Goal: Information Seeking & Learning: Learn about a topic

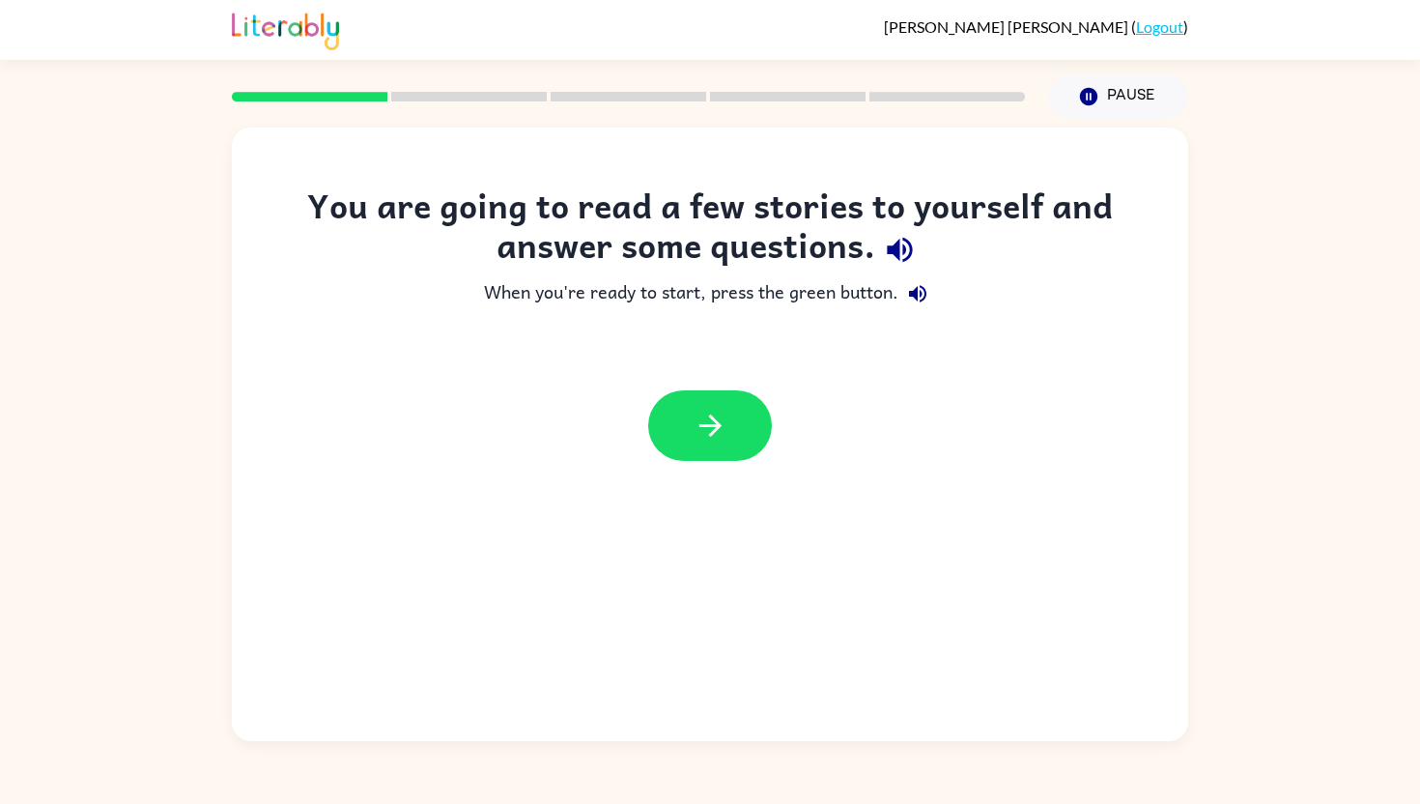
click at [707, 389] on div at bounding box center [710, 425] width 956 height 109
click at [706, 403] on button "button" at bounding box center [710, 425] width 124 height 71
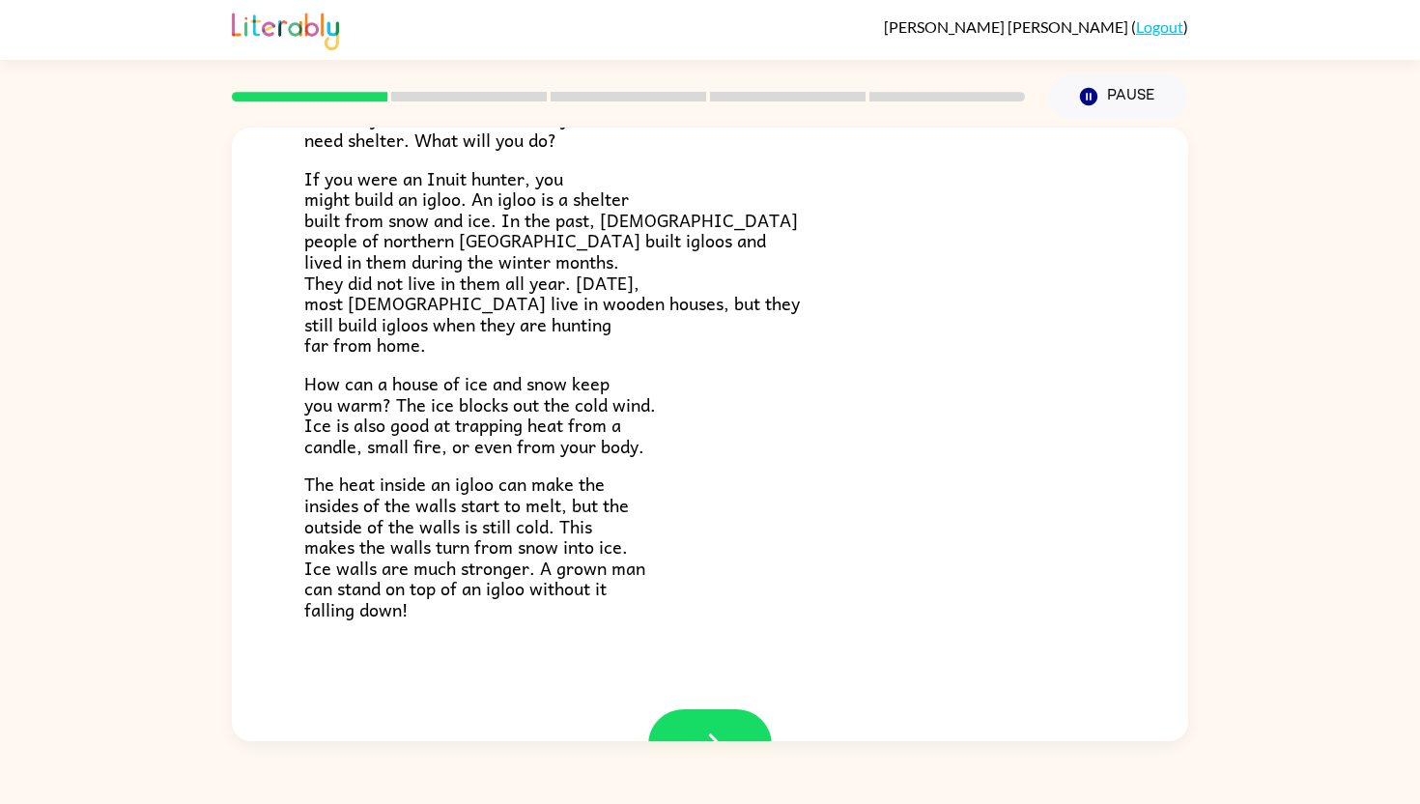
scroll to position [263, 0]
click at [702, 726] on icon "button" at bounding box center [711, 742] width 34 height 34
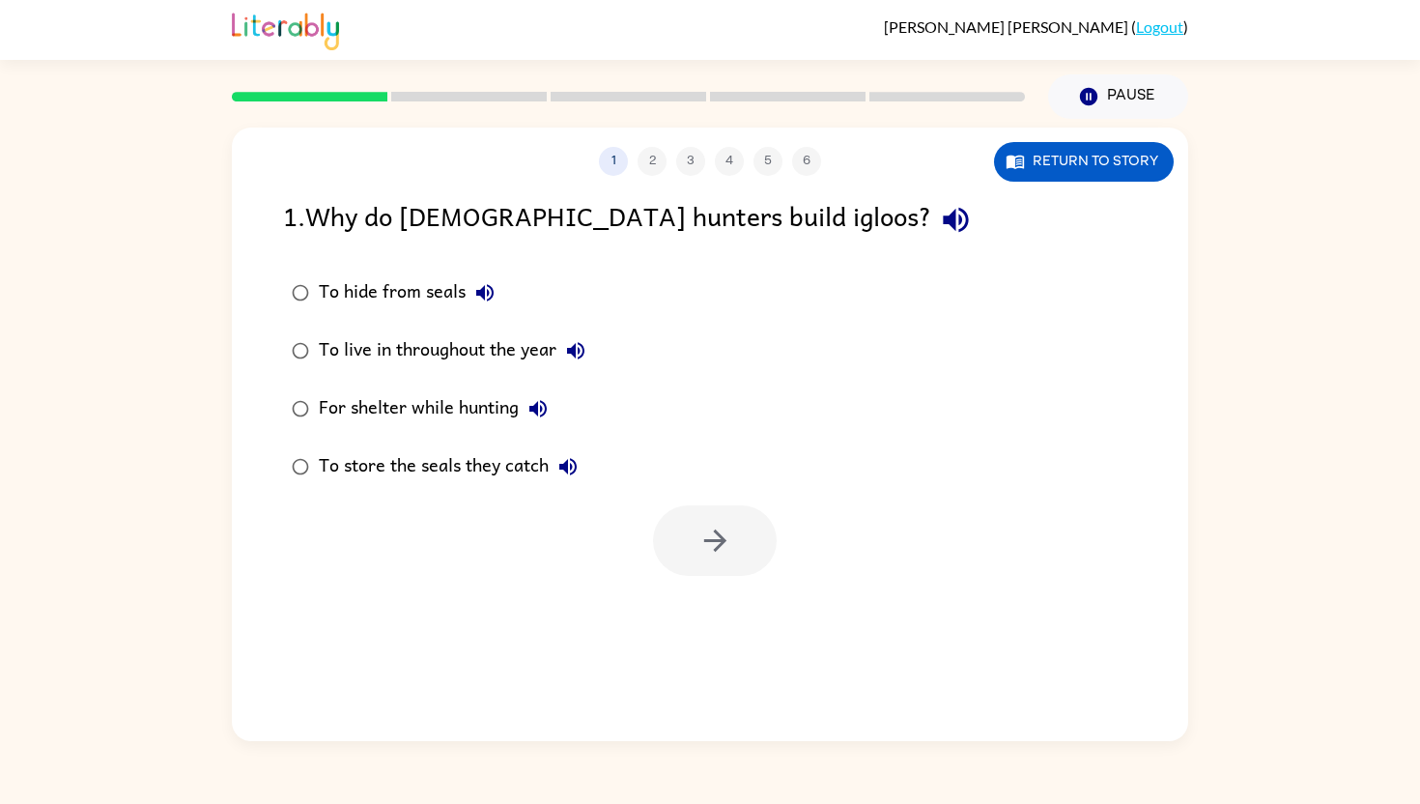
scroll to position [0, 0]
click at [1097, 146] on button "Return to story" at bounding box center [1084, 162] width 180 height 40
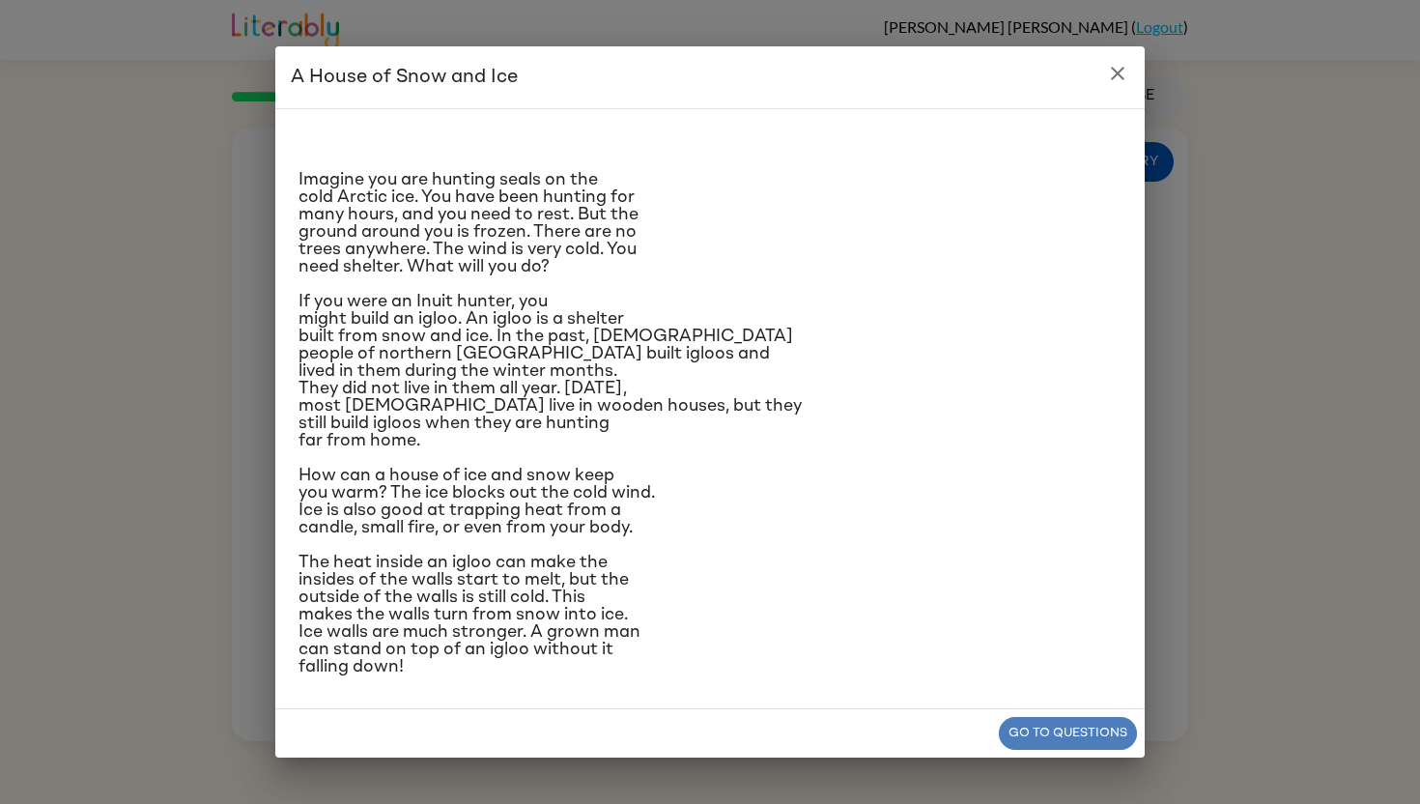
click at [1111, 741] on button "Go to questions" at bounding box center [1068, 734] width 138 height 34
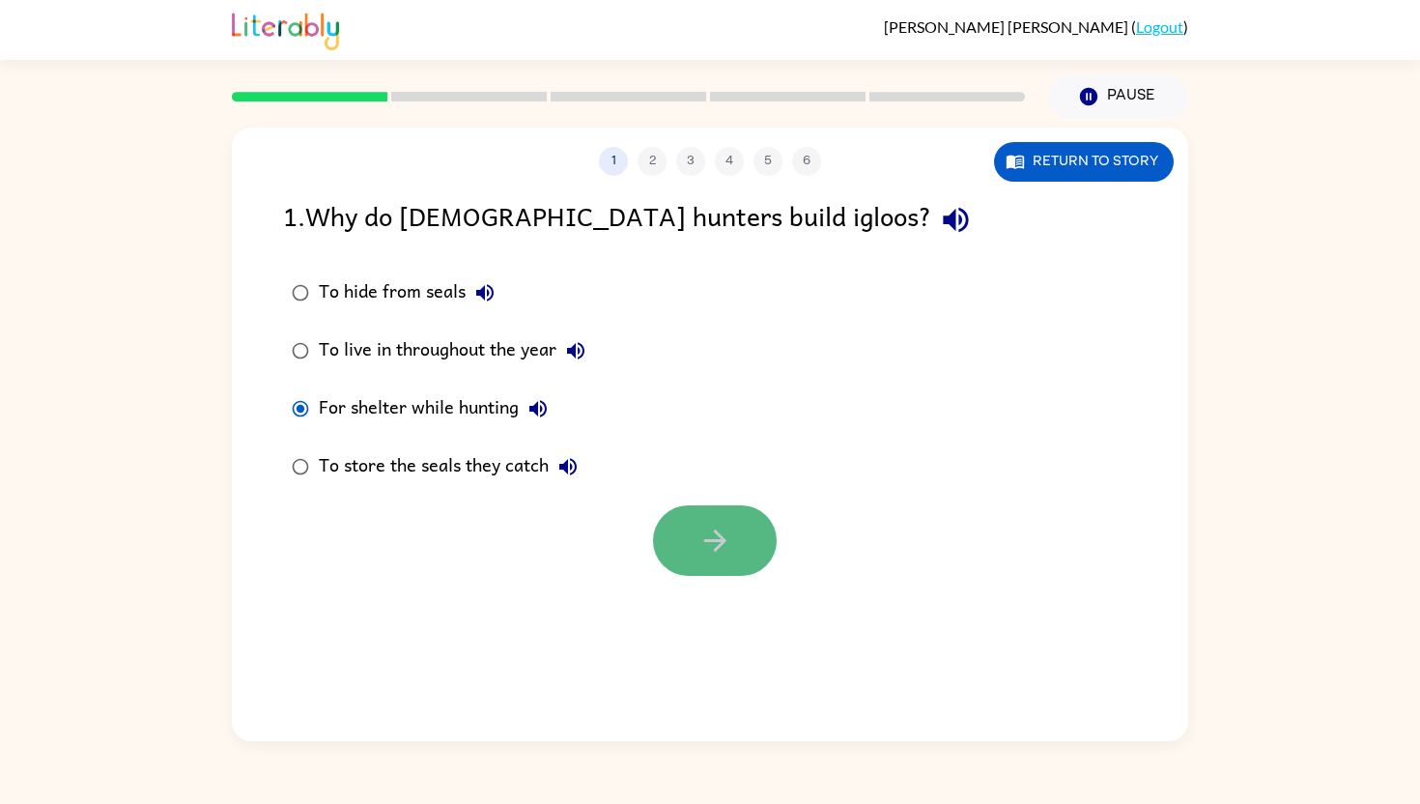
click at [695, 532] on button "button" at bounding box center [715, 540] width 124 height 71
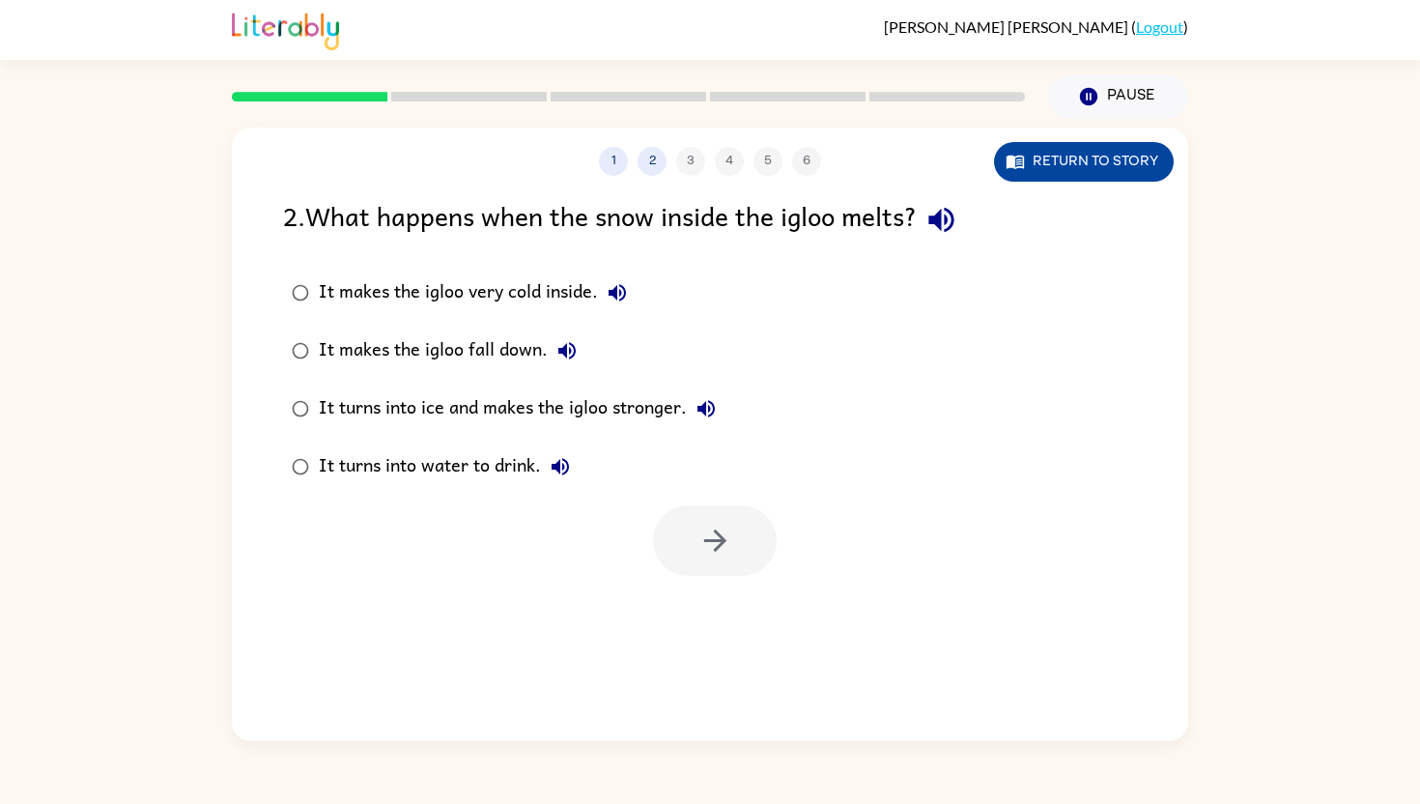
click at [1055, 159] on button "Return to story" at bounding box center [1084, 162] width 180 height 40
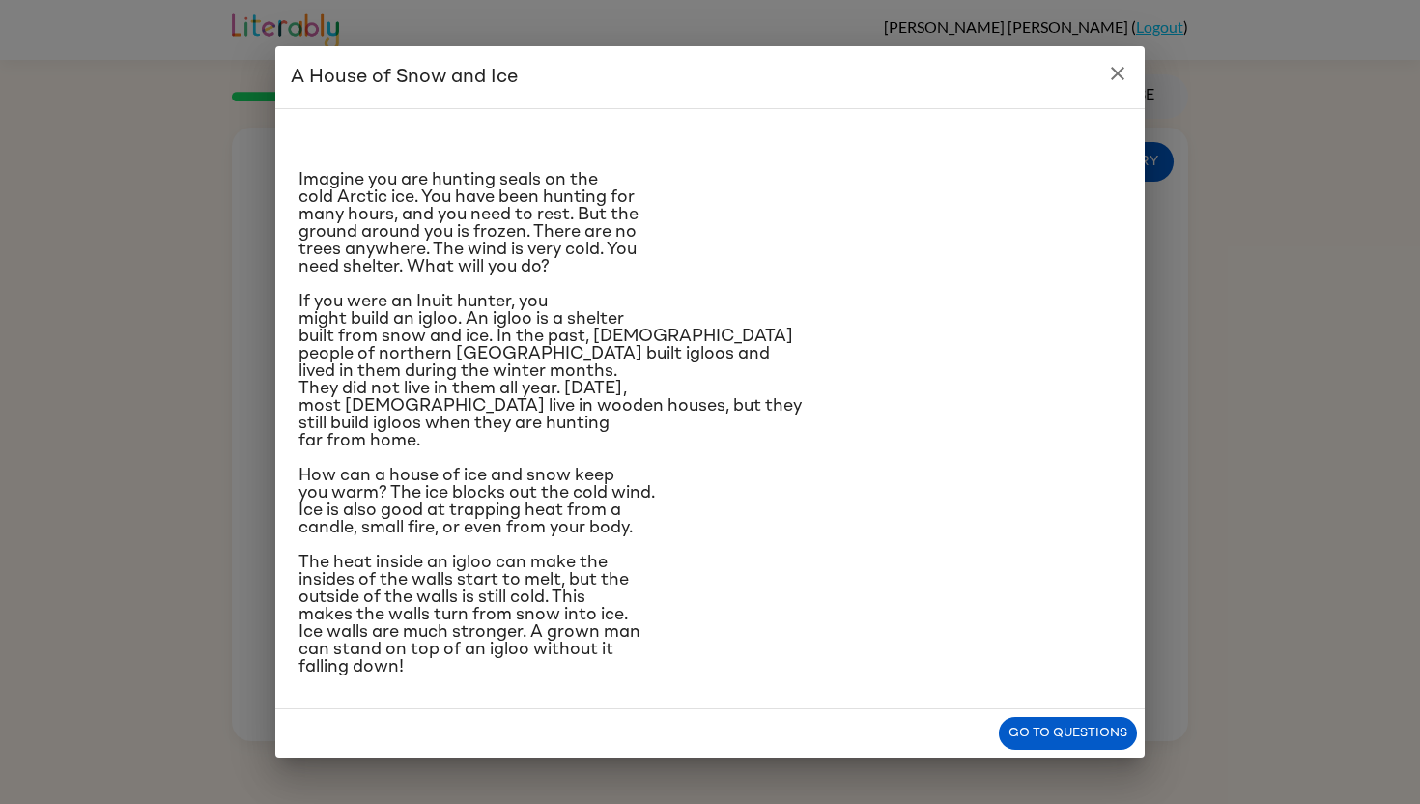
scroll to position [107, 0]
click at [1031, 747] on button "Go to questions" at bounding box center [1068, 734] width 138 height 34
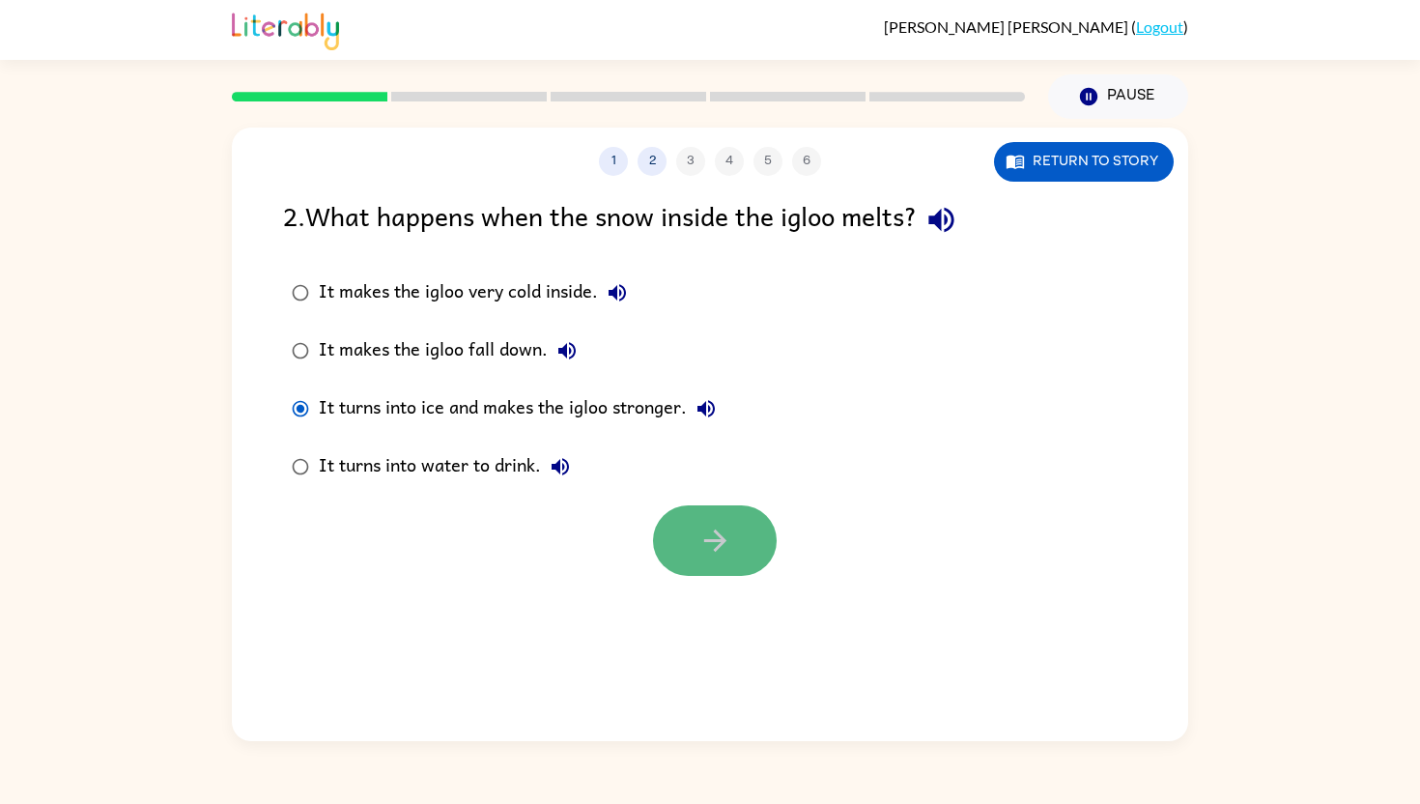
click at [707, 531] on icon "button" at bounding box center [715, 541] width 34 height 34
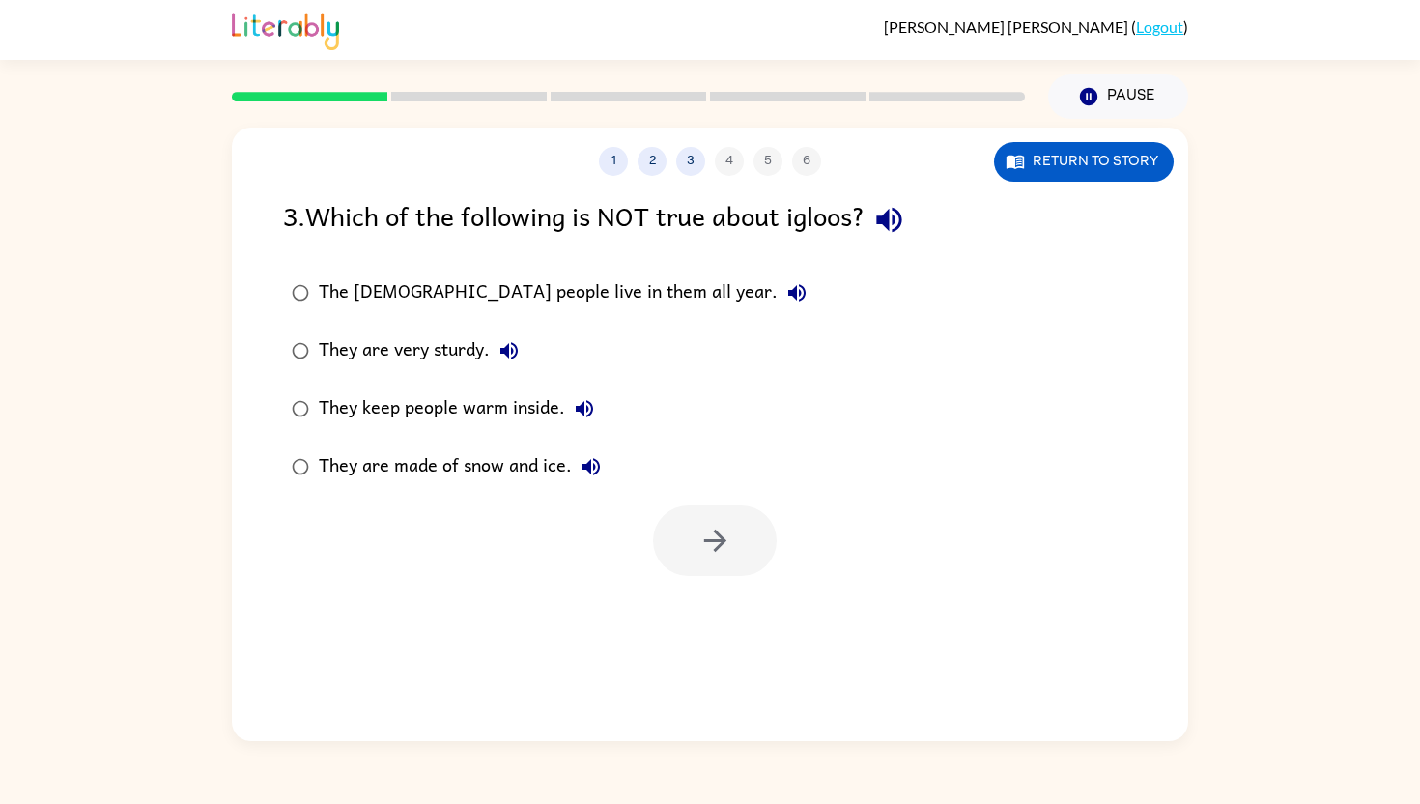
click at [485, 280] on div "The [DEMOGRAPHIC_DATA] people live in them all year." at bounding box center [568, 292] width 498 height 39
click at [729, 504] on div at bounding box center [710, 536] width 956 height 80
click at [723, 513] on button "button" at bounding box center [715, 540] width 124 height 71
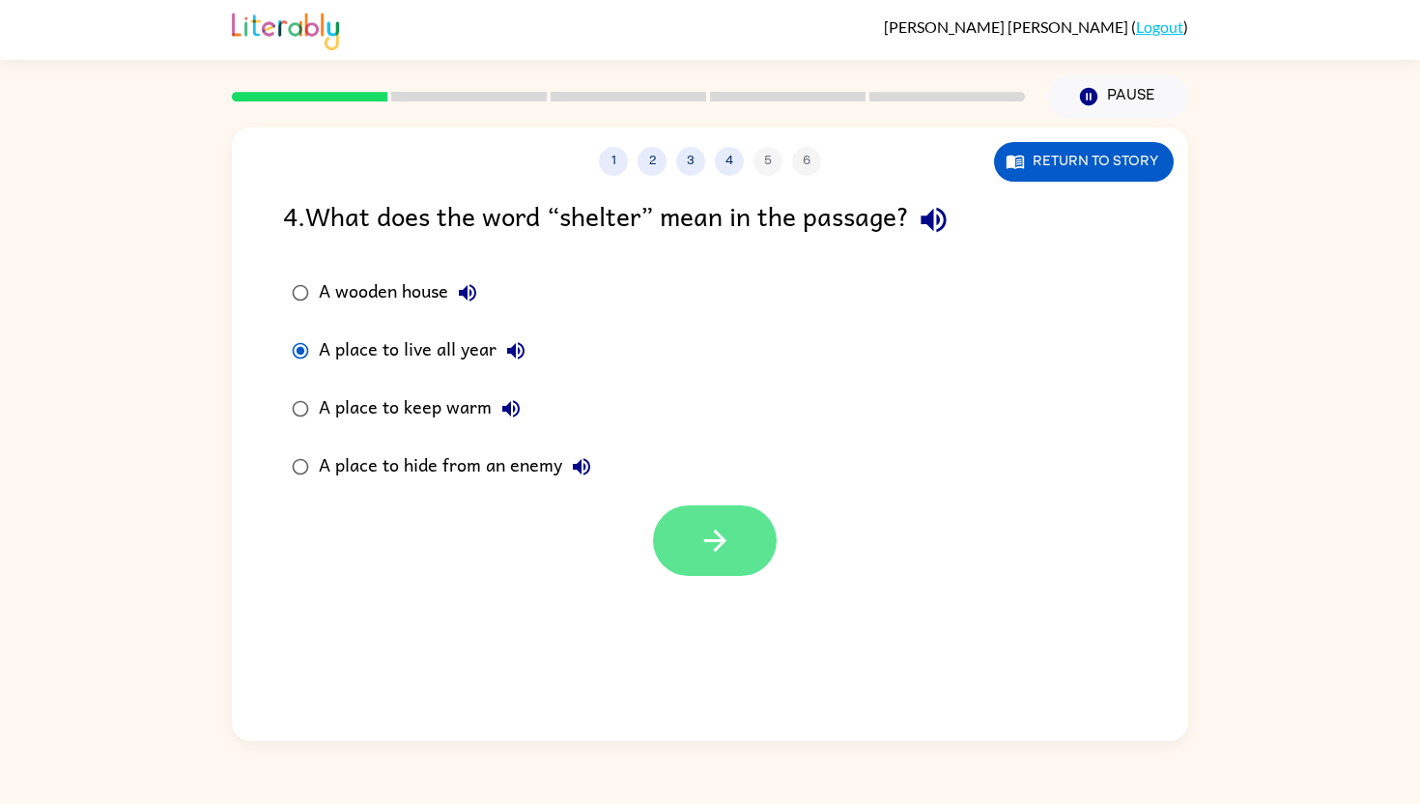
click at [714, 535] on icon "button" at bounding box center [715, 541] width 34 height 34
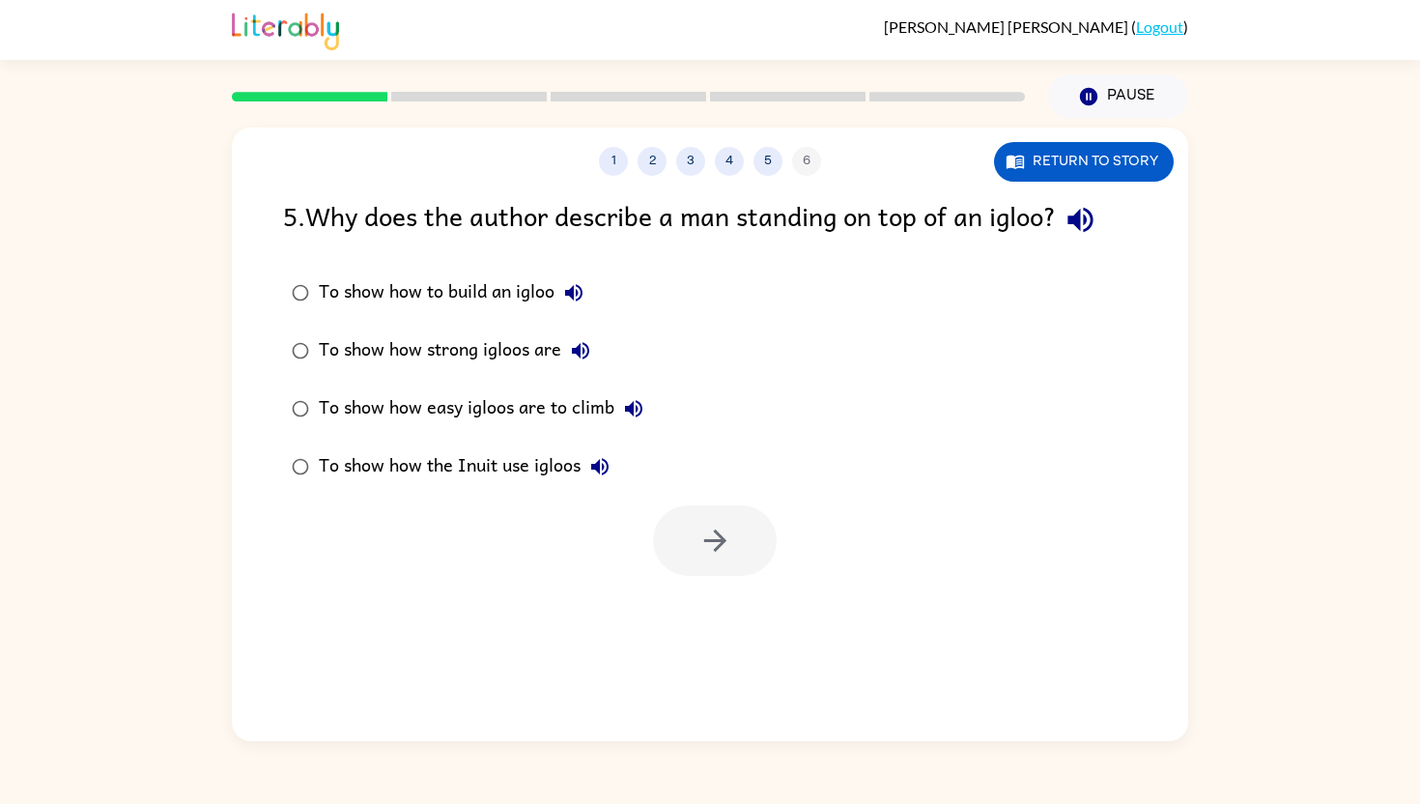
click at [528, 335] on div "To show how strong igloos are" at bounding box center [459, 350] width 281 height 39
click at [714, 521] on button "button" at bounding box center [715, 540] width 124 height 71
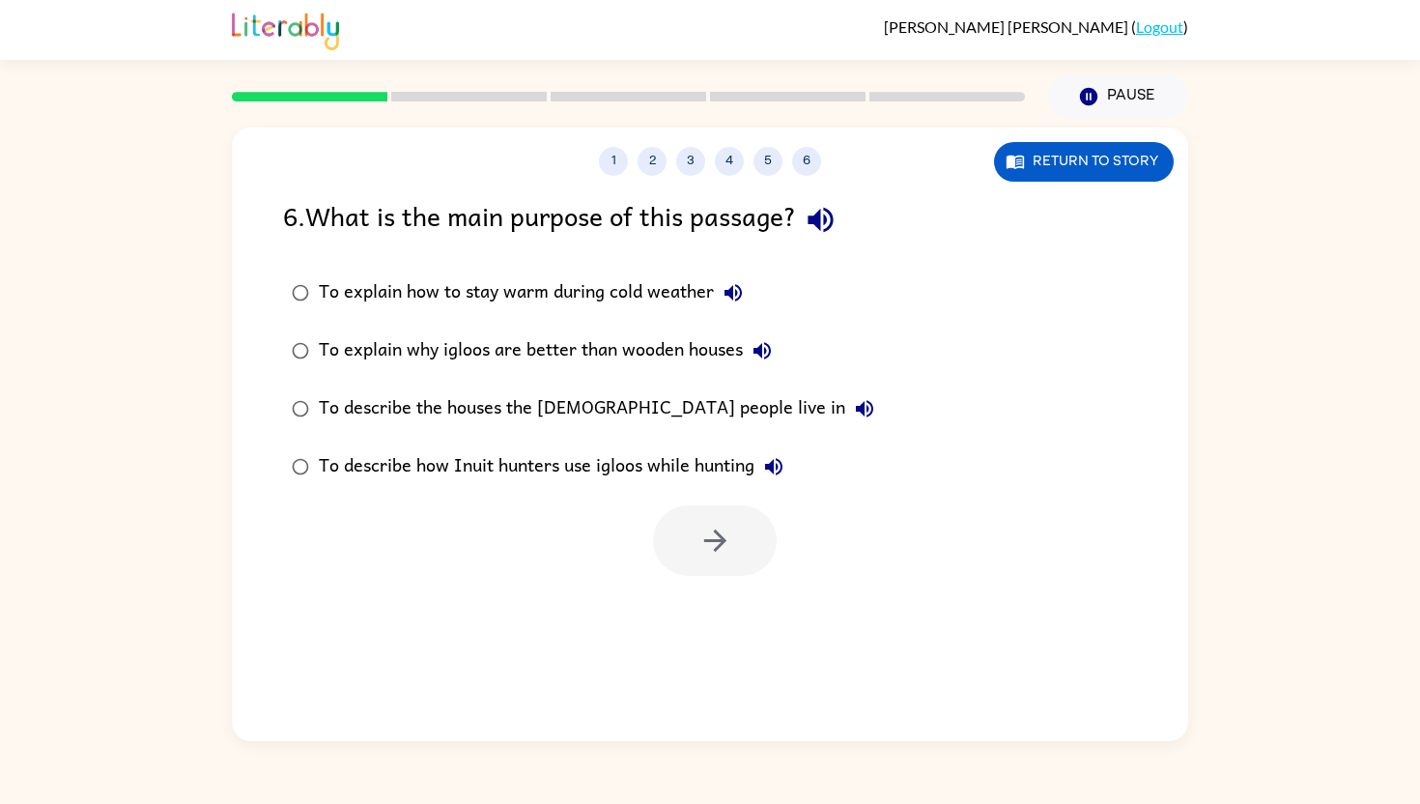
click at [636, 405] on div "To describe the houses the [DEMOGRAPHIC_DATA] people live in" at bounding box center [601, 408] width 565 height 39
click at [621, 455] on div "To describe how Inuit hunters use igloos while hunting" at bounding box center [556, 466] width 474 height 39
click at [698, 526] on icon "button" at bounding box center [715, 541] width 34 height 34
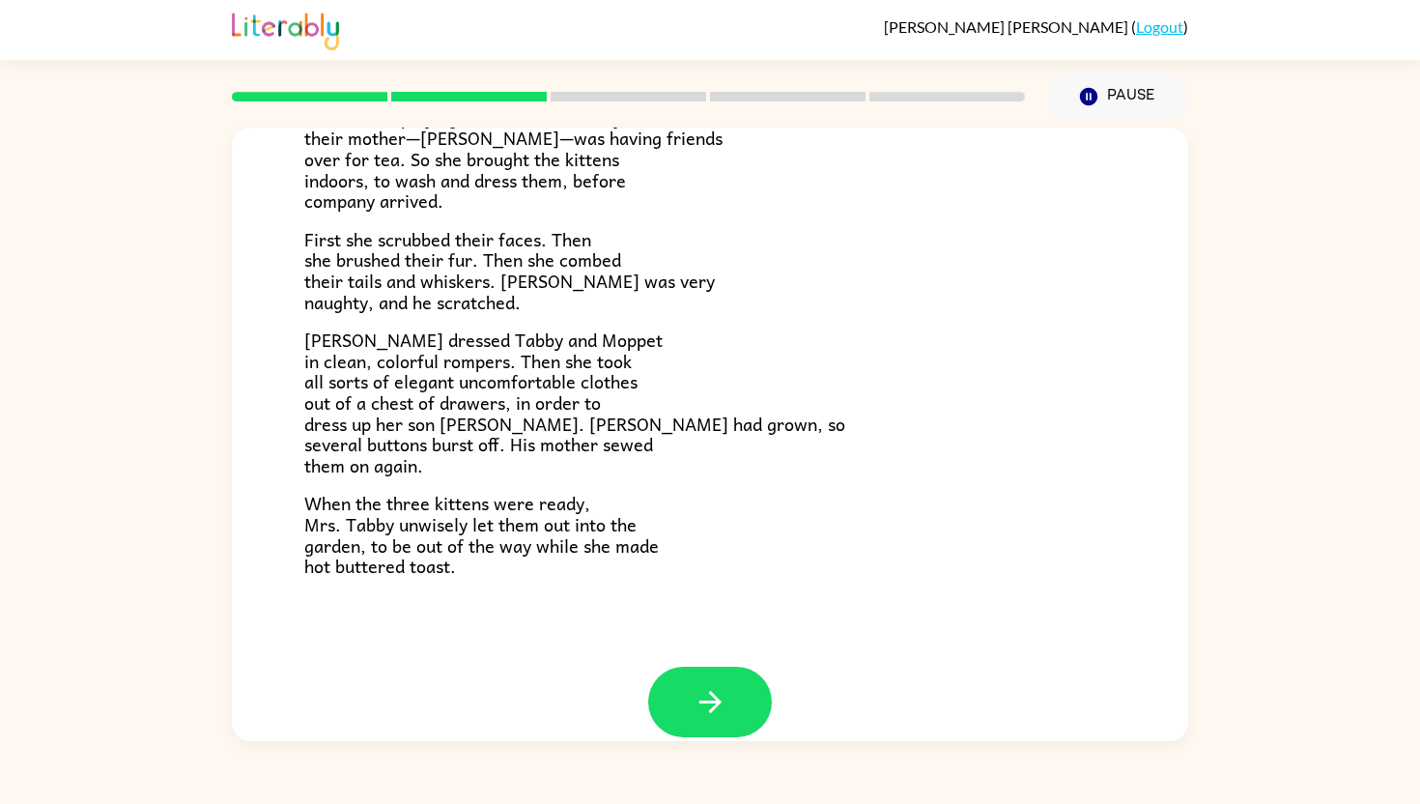
scroll to position [244, 0]
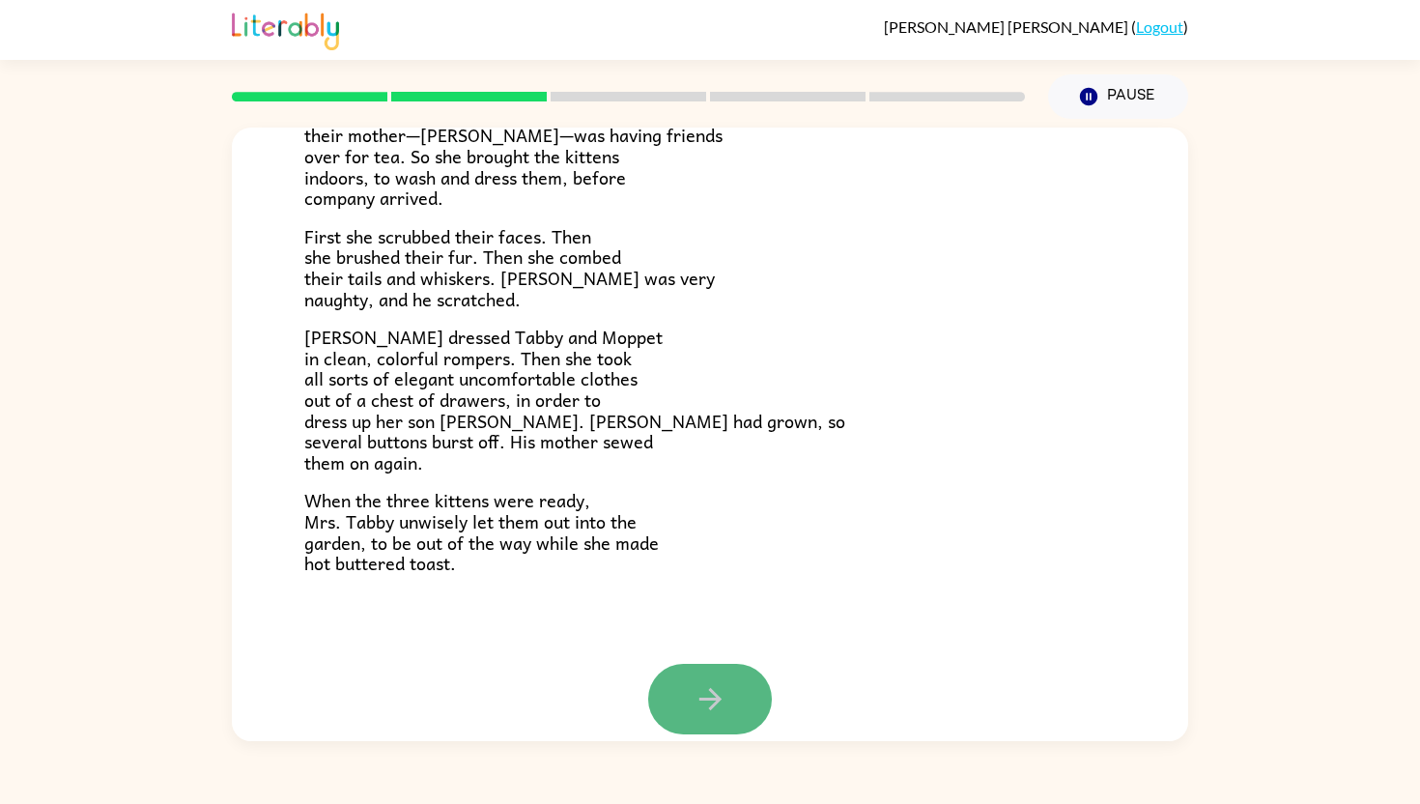
click at [719, 702] on icon "button" at bounding box center [711, 699] width 34 height 34
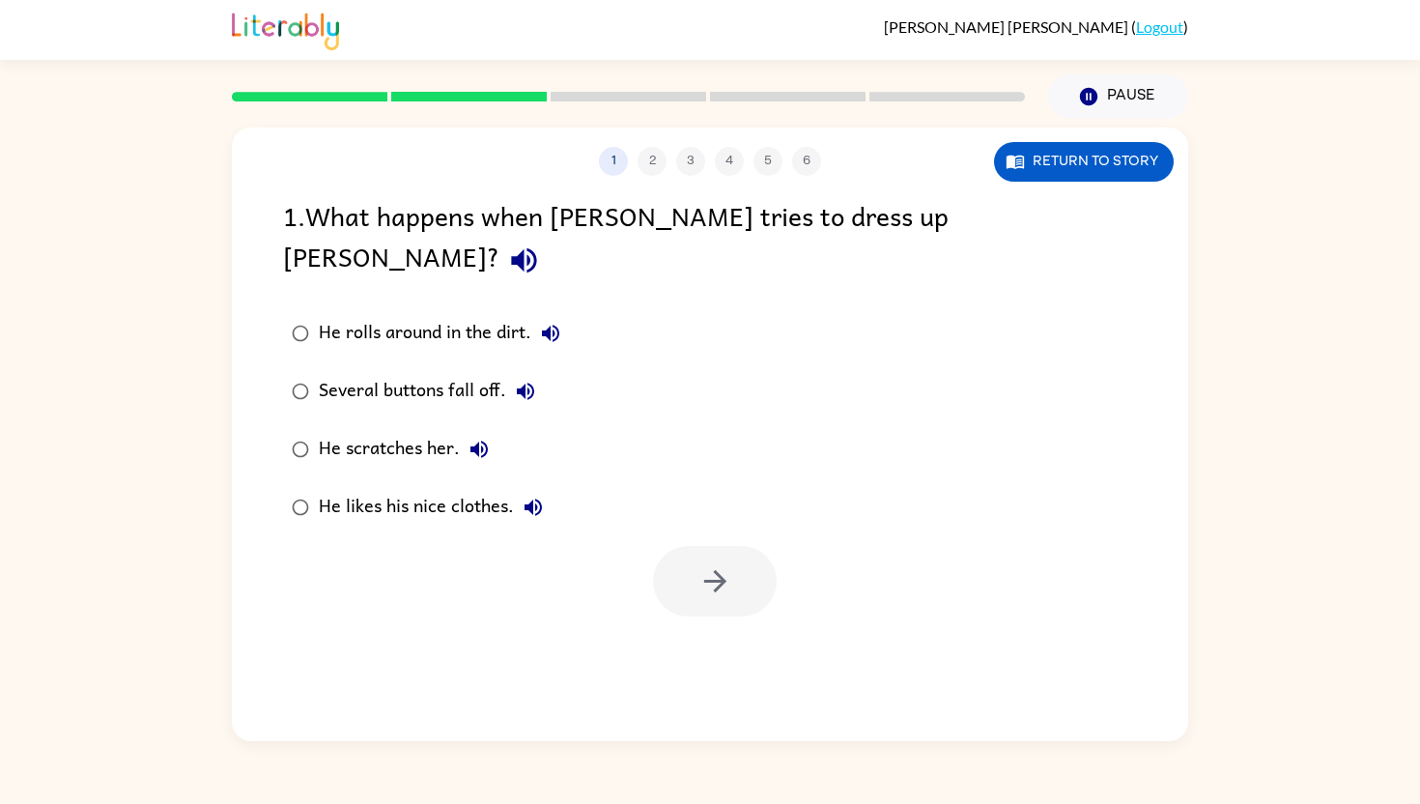
click at [427, 430] on div "He scratches her." at bounding box center [409, 449] width 180 height 39
click at [713, 564] on icon "button" at bounding box center [715, 581] width 34 height 34
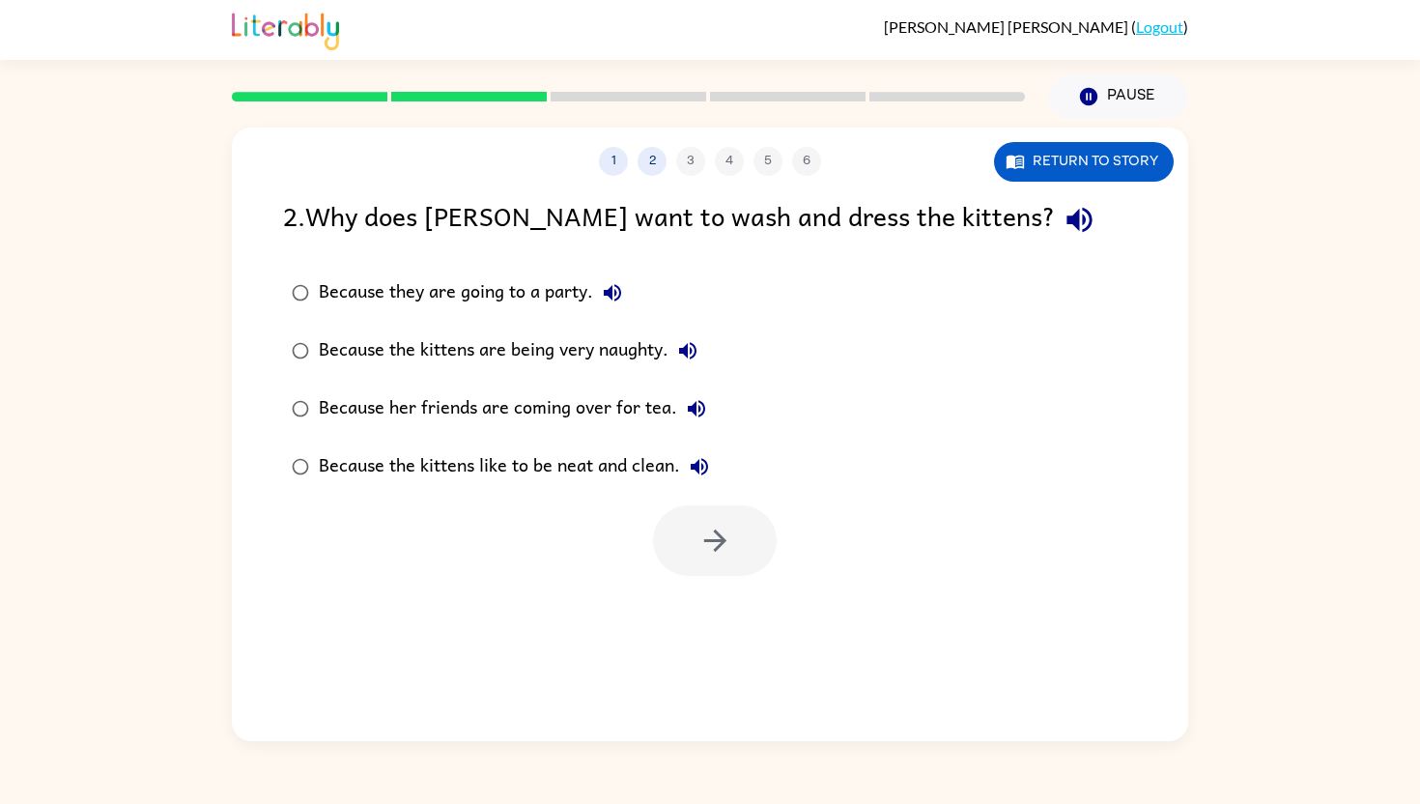
click at [620, 404] on div "Because her friends are coming over for tea." at bounding box center [517, 408] width 397 height 39
click at [715, 522] on button "button" at bounding box center [715, 540] width 124 height 71
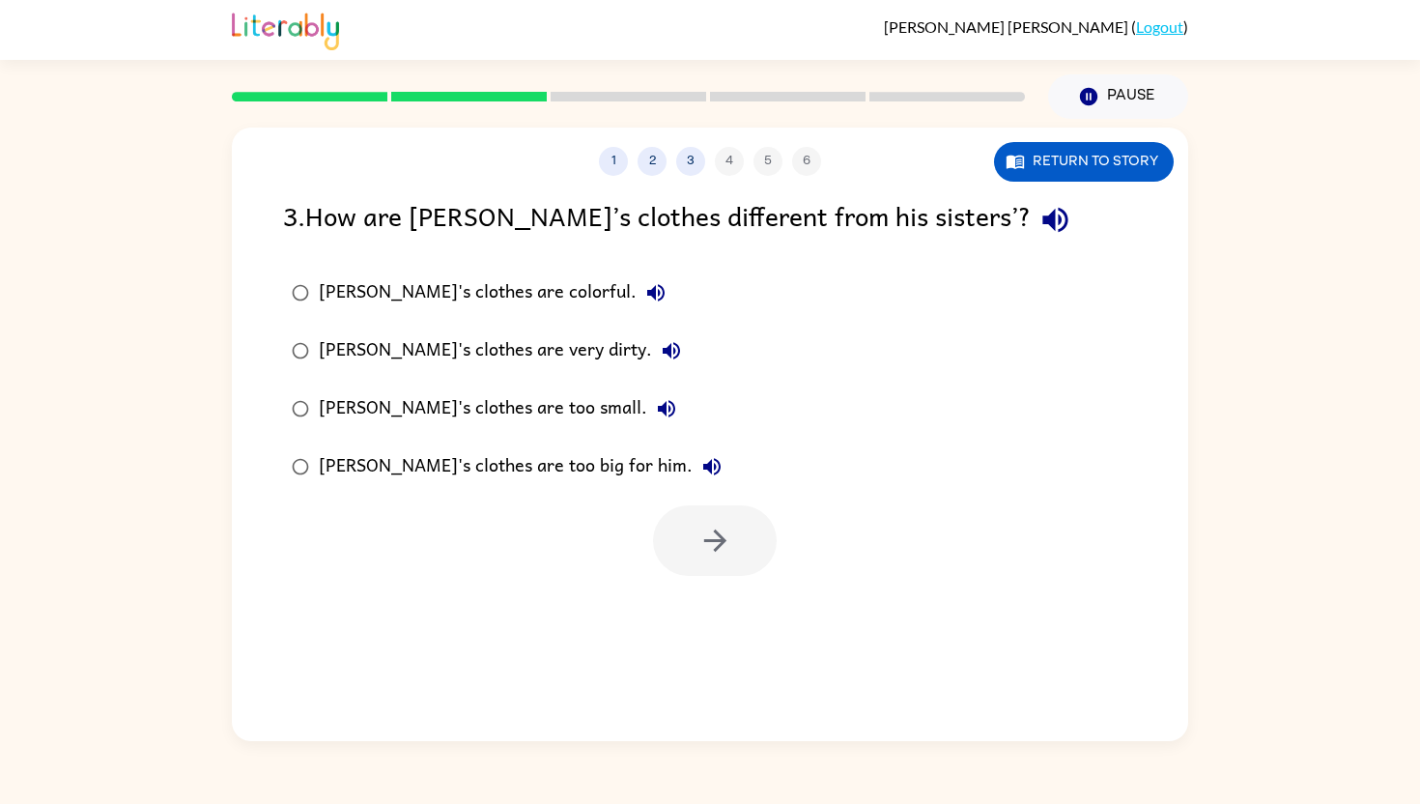
click at [475, 402] on div "[PERSON_NAME]'s clothes are too small." at bounding box center [502, 408] width 367 height 39
click at [689, 539] on button "button" at bounding box center [715, 540] width 124 height 71
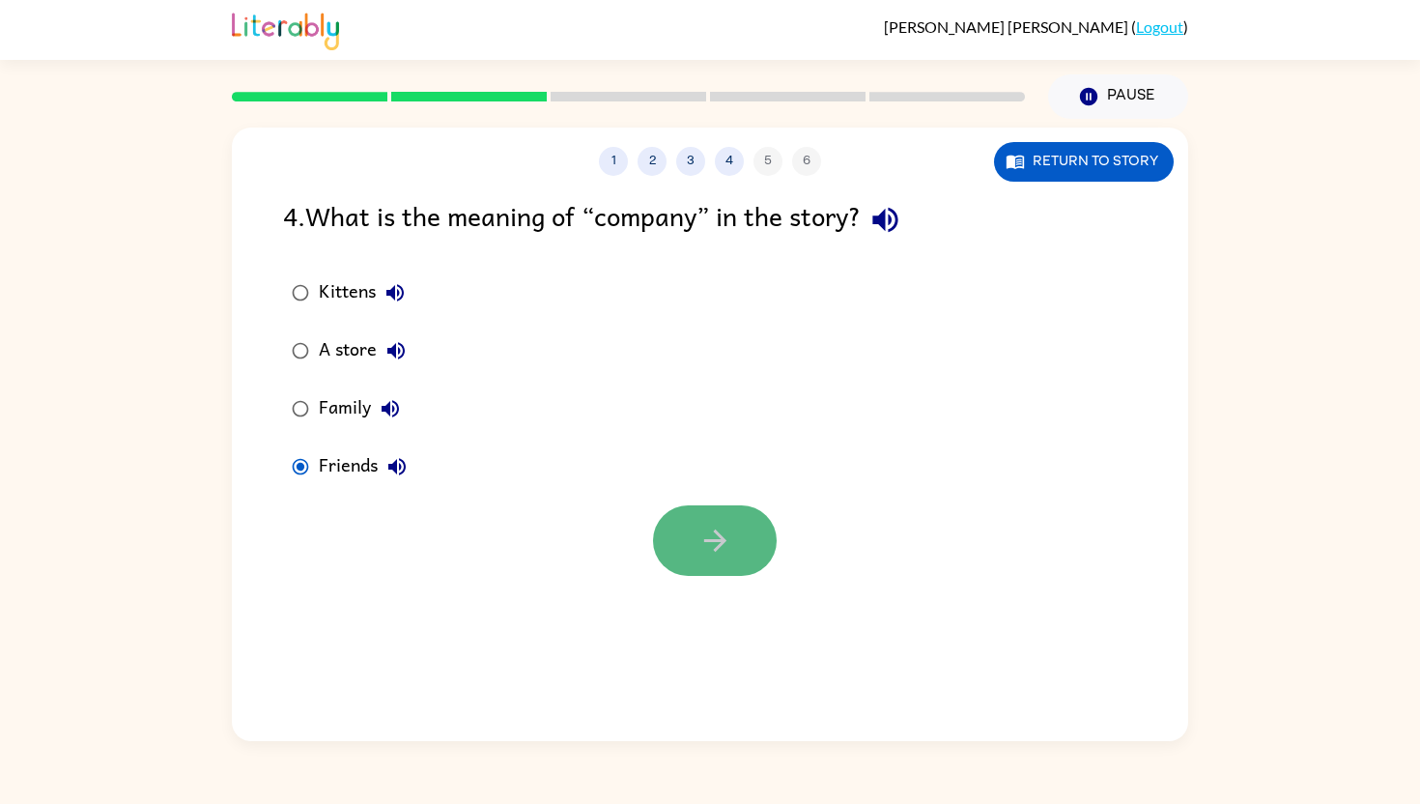
click at [718, 537] on icon "button" at bounding box center [715, 541] width 34 height 34
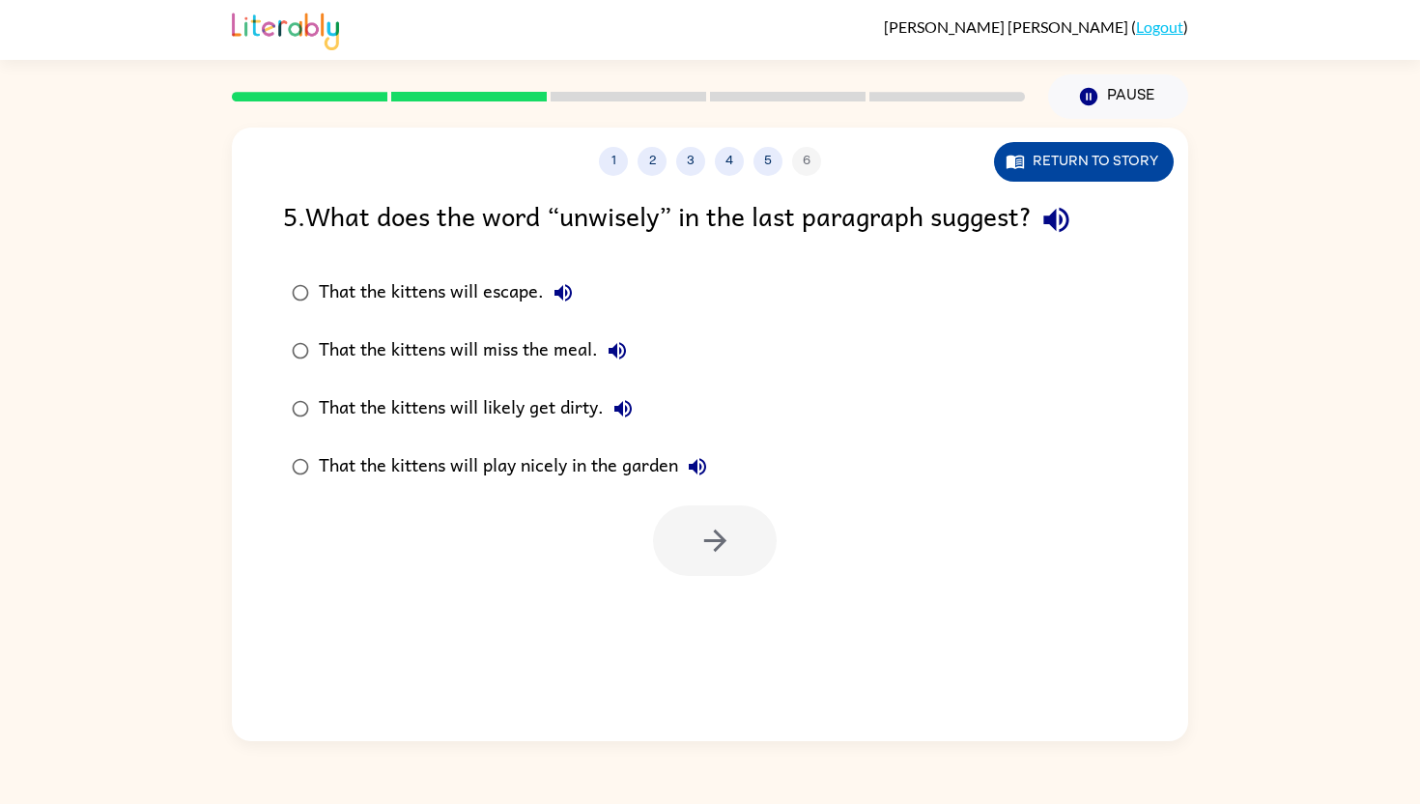
click at [1053, 159] on button "Return to story" at bounding box center [1084, 162] width 180 height 40
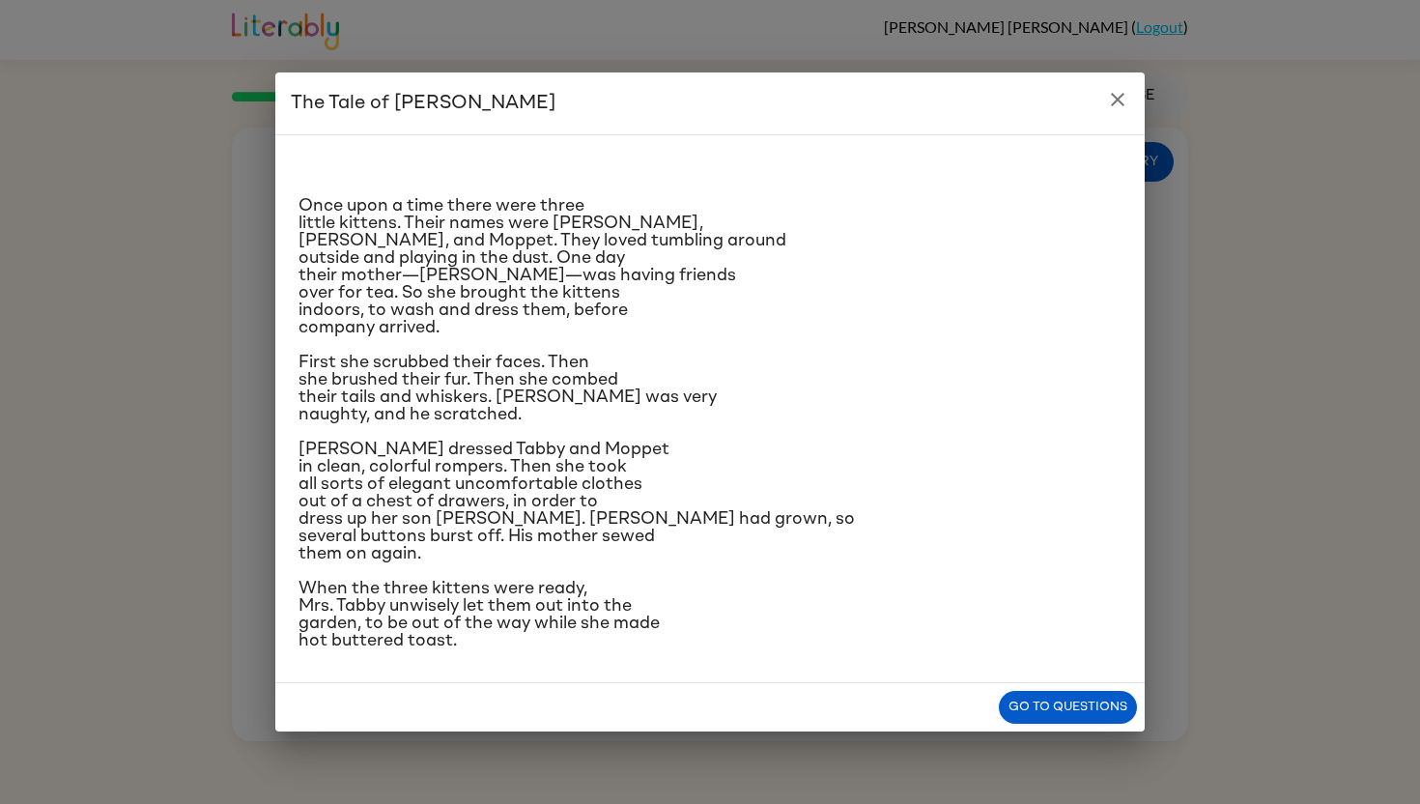
scroll to position [40, 0]
click at [1060, 776] on div "The Tale of [PERSON_NAME] Once upon a time there were three little kittens. The…" at bounding box center [710, 402] width 1420 height 804
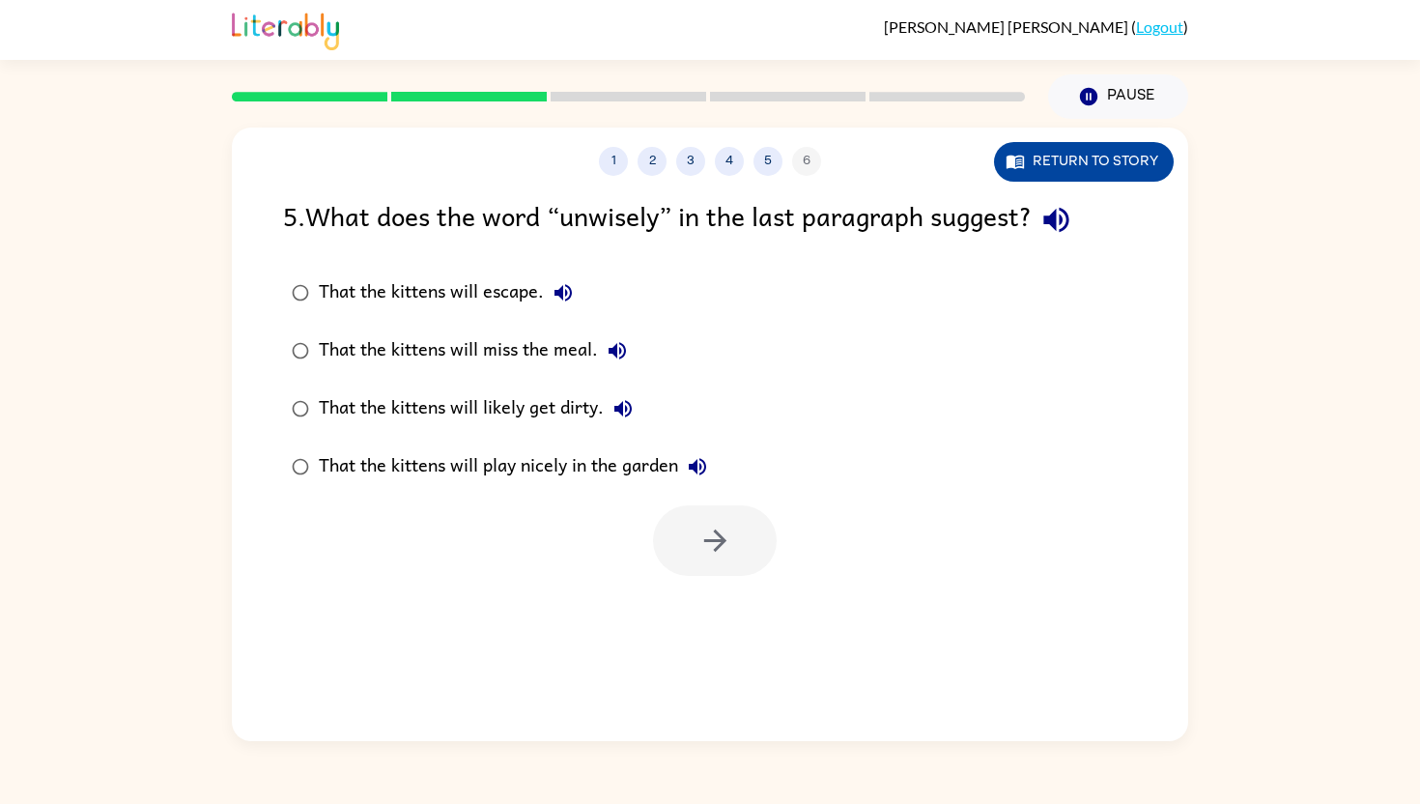
click at [1147, 162] on button "Return to story" at bounding box center [1084, 162] width 180 height 40
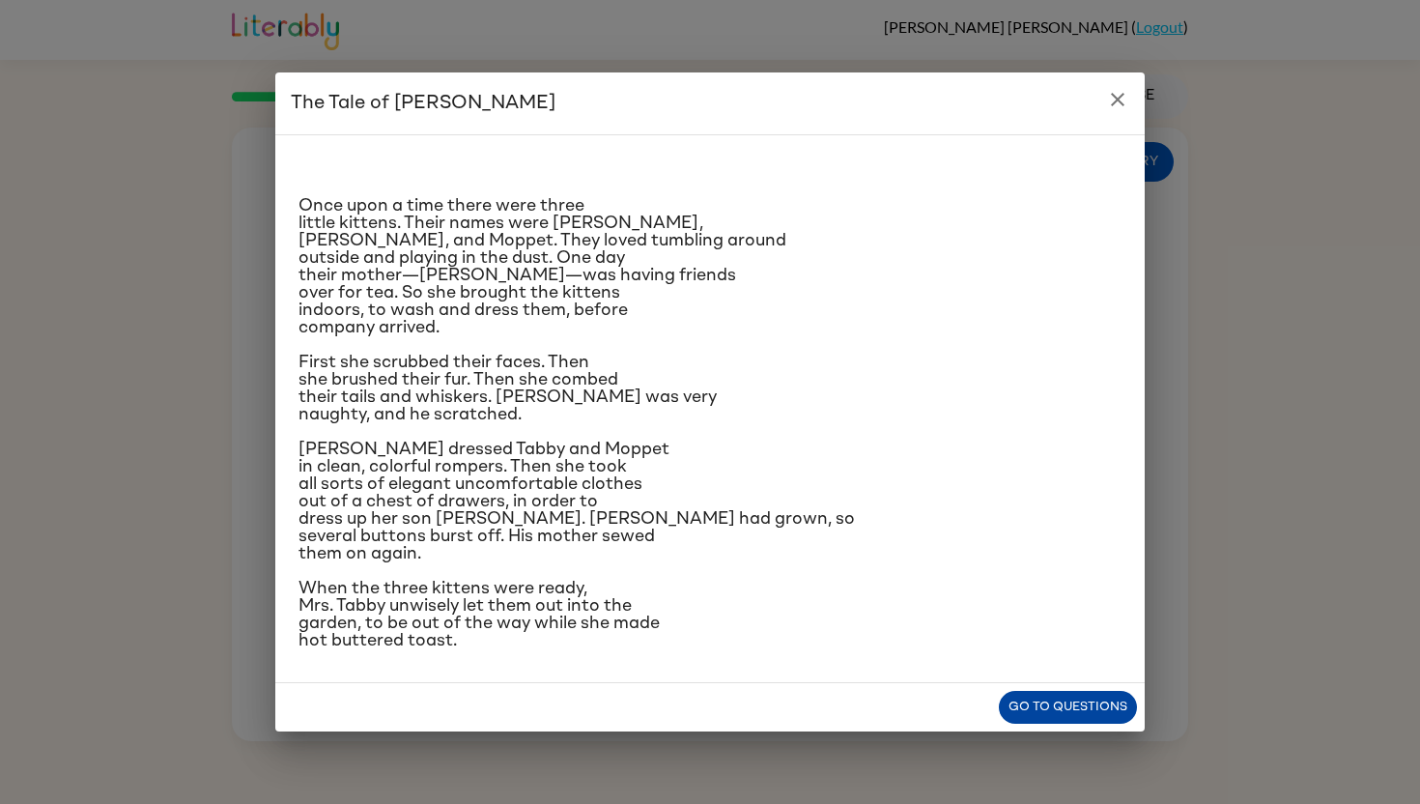
click at [1074, 725] on button "Go to questions" at bounding box center [1068, 708] width 138 height 34
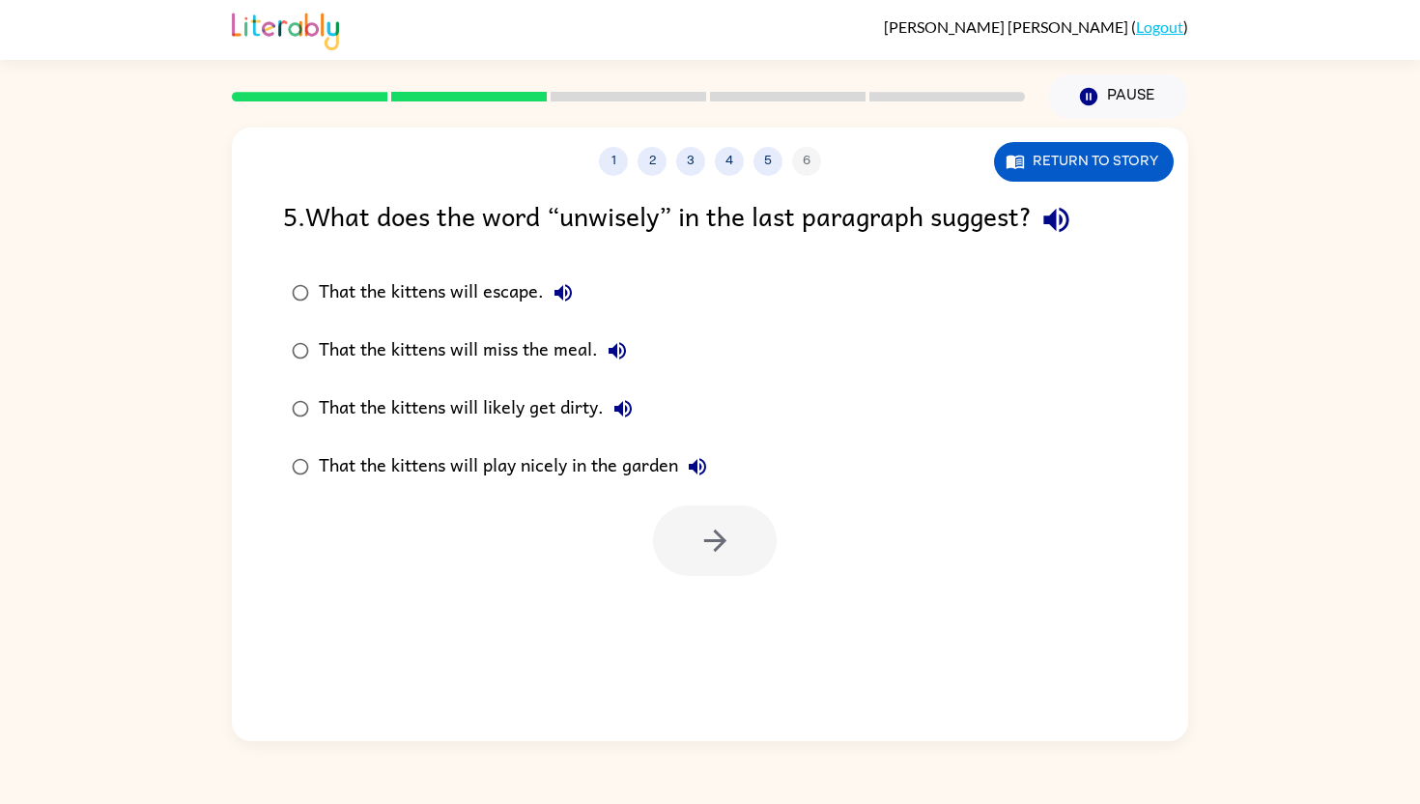
click at [331, 393] on div "That the kittens will likely get dirty." at bounding box center [481, 408] width 324 height 39
click at [734, 520] on button "button" at bounding box center [715, 540] width 124 height 71
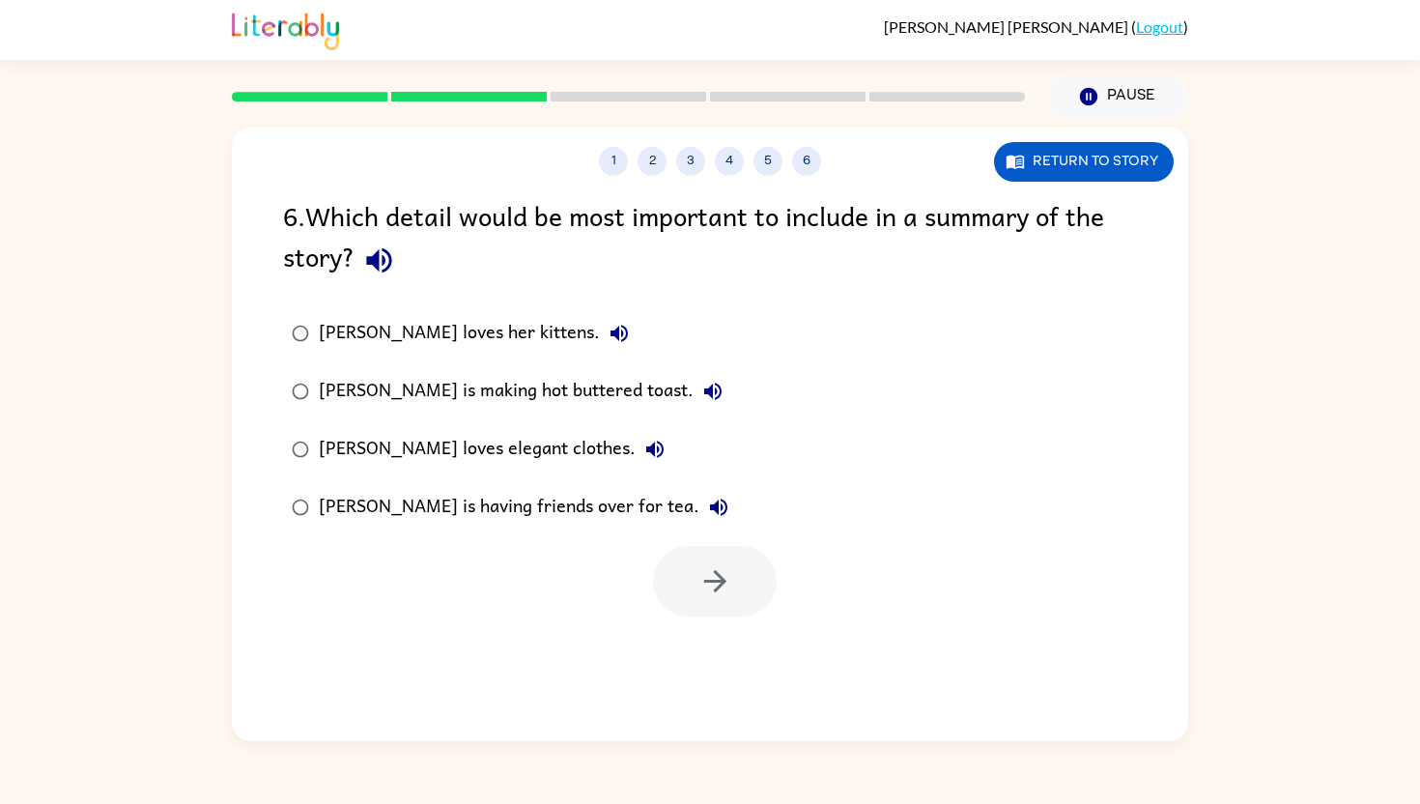
click at [455, 500] on div "[PERSON_NAME] is having friends over for tea." at bounding box center [528, 507] width 419 height 39
click at [734, 562] on button "button" at bounding box center [715, 581] width 124 height 71
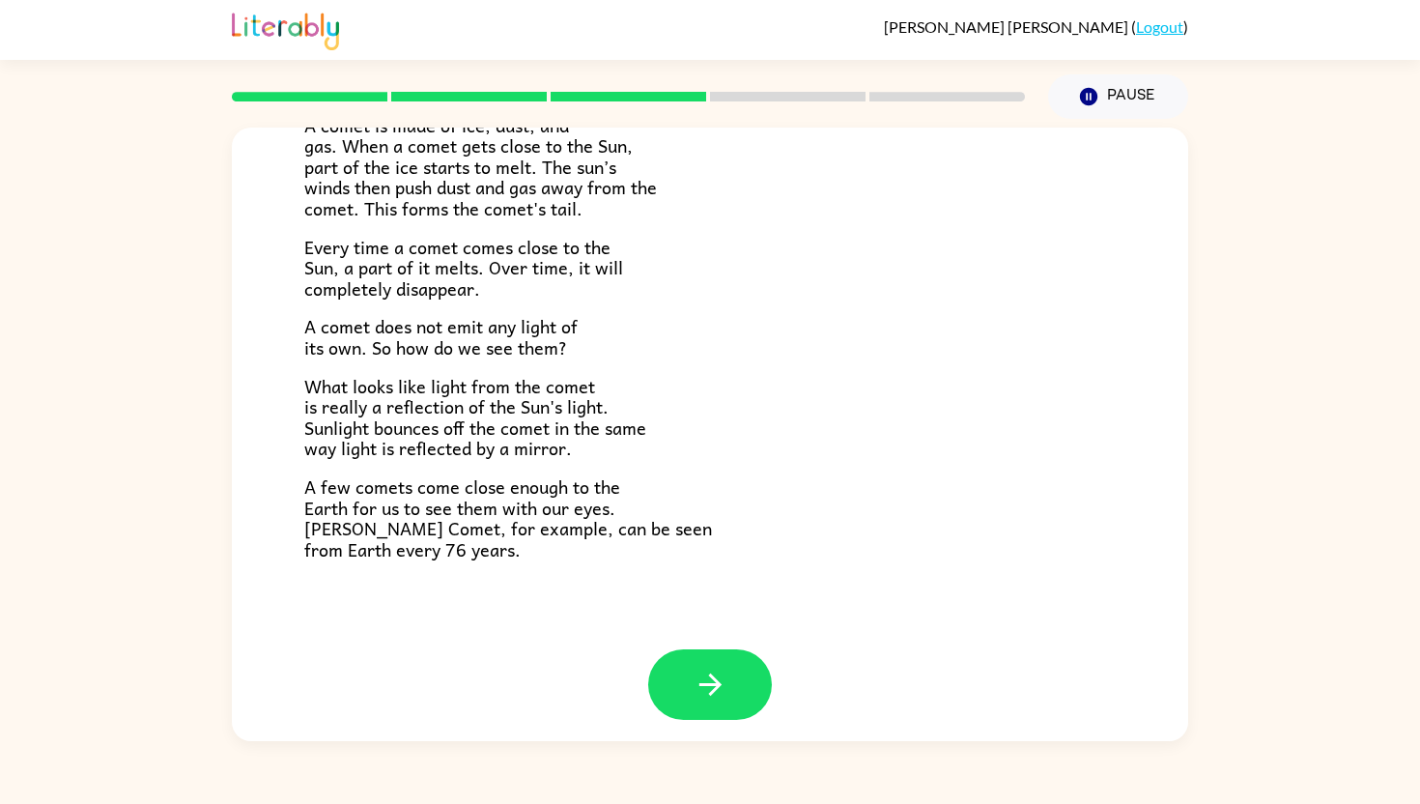
scroll to position [339, 0]
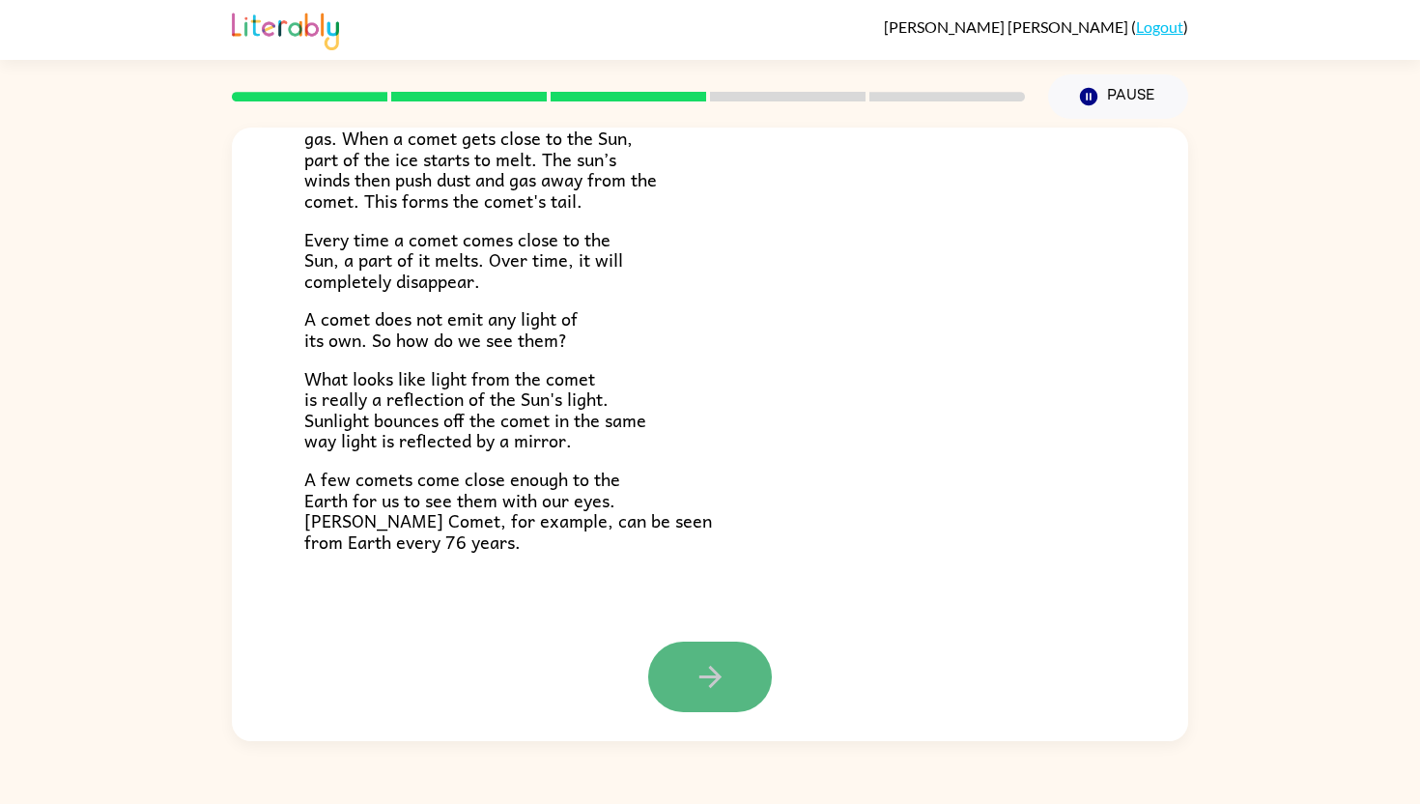
click at [701, 671] on icon "button" at bounding box center [711, 677] width 34 height 34
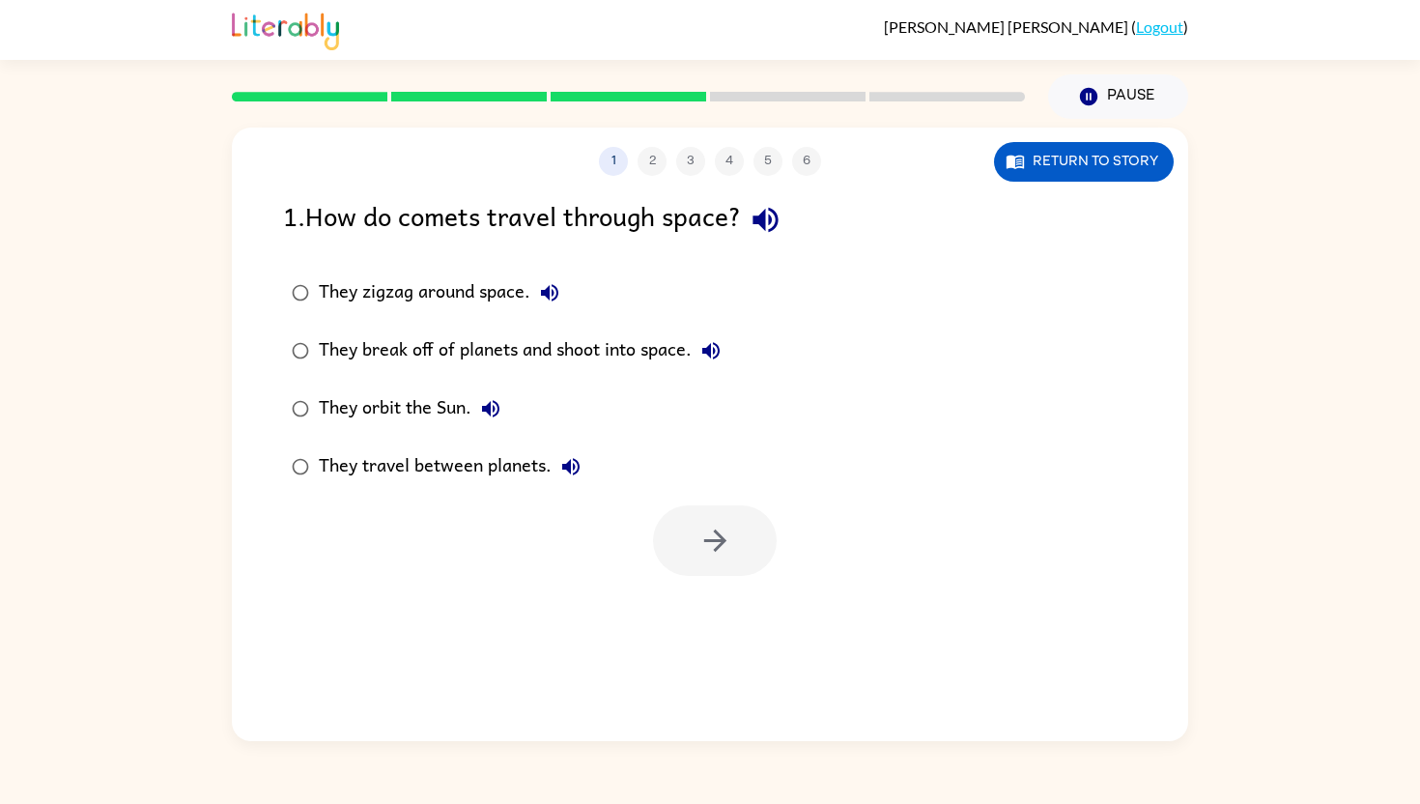
scroll to position [0, 0]
click at [439, 400] on div "They orbit the Sun." at bounding box center [414, 408] width 191 height 39
click at [727, 545] on icon "button" at bounding box center [715, 541] width 34 height 34
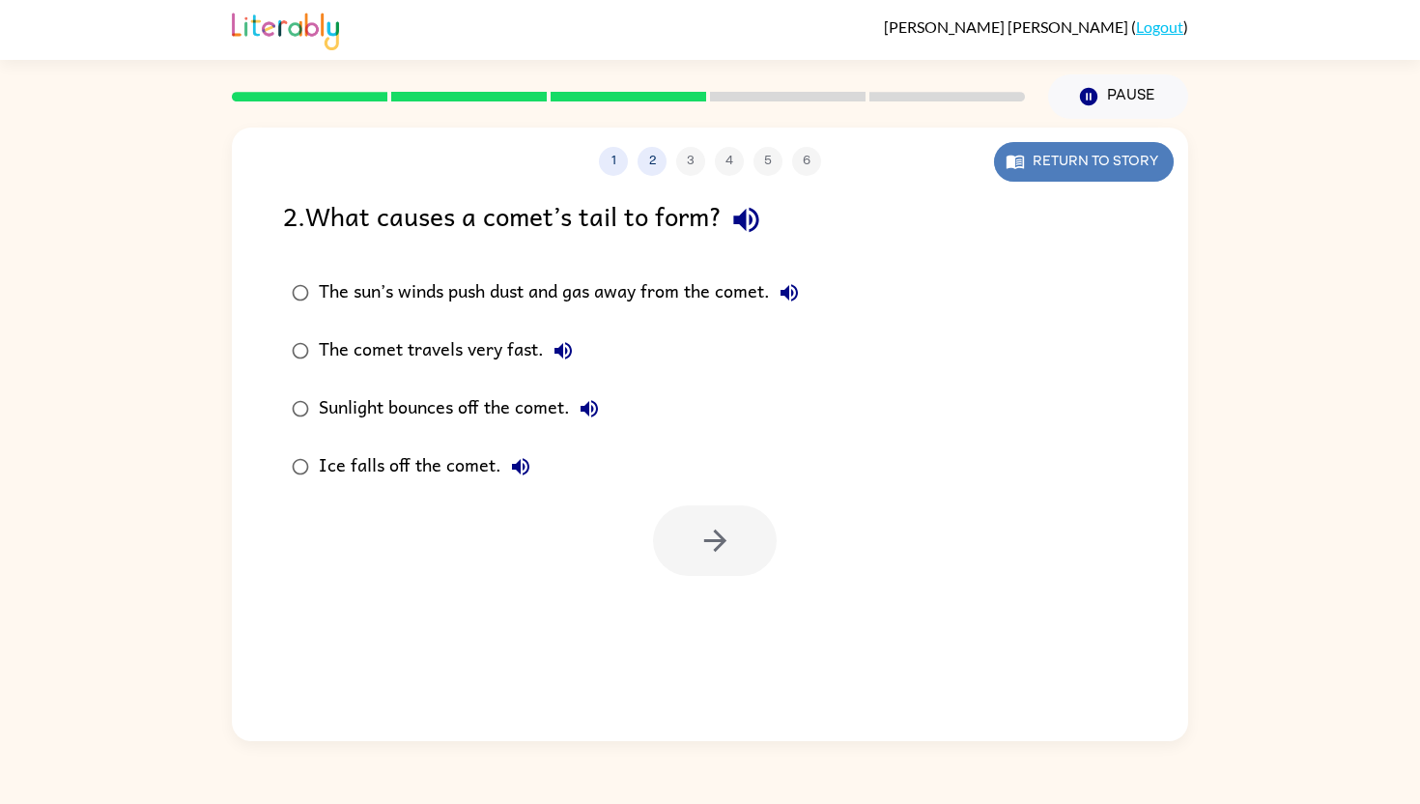
click at [1077, 154] on button "Return to story" at bounding box center [1084, 162] width 180 height 40
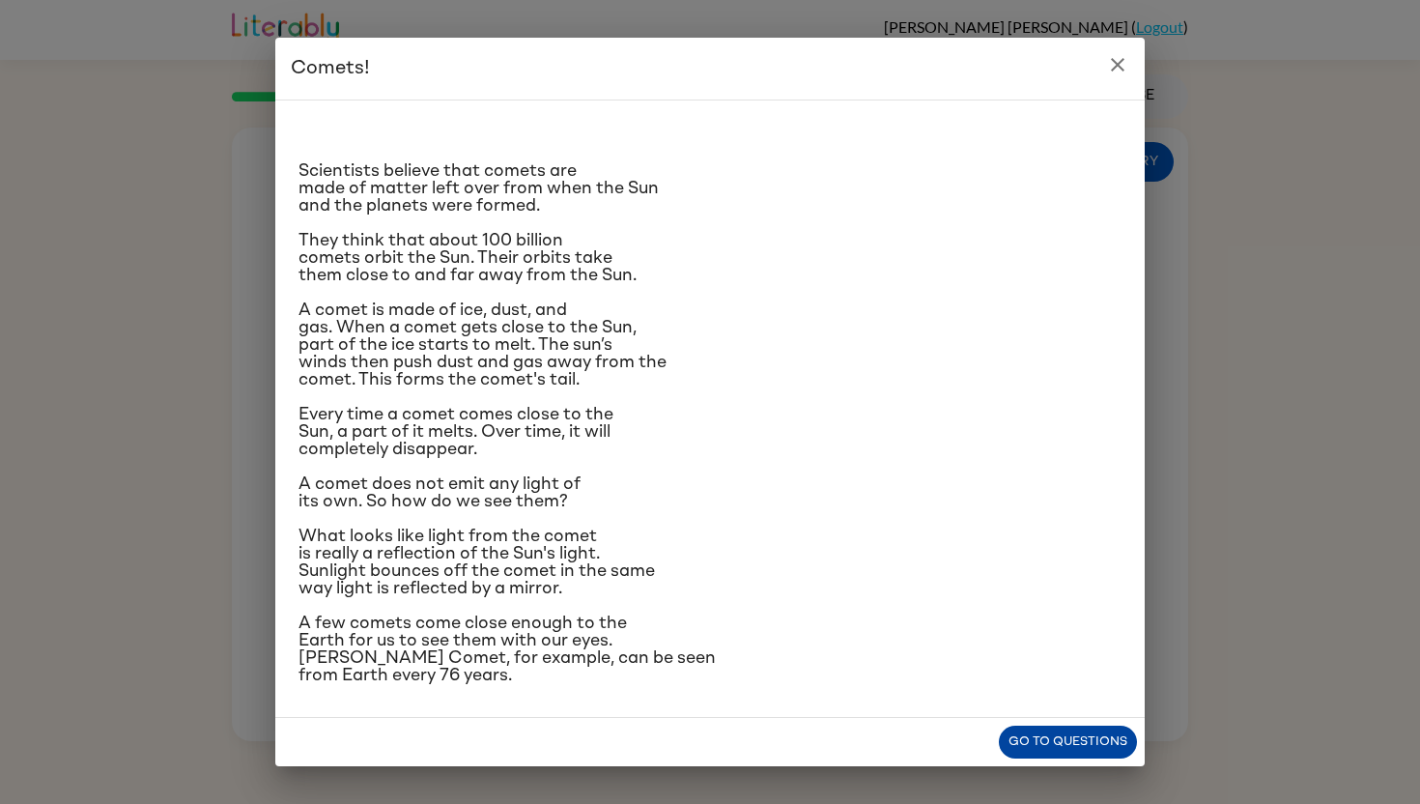
click at [1053, 759] on button "Go to questions" at bounding box center [1068, 742] width 138 height 34
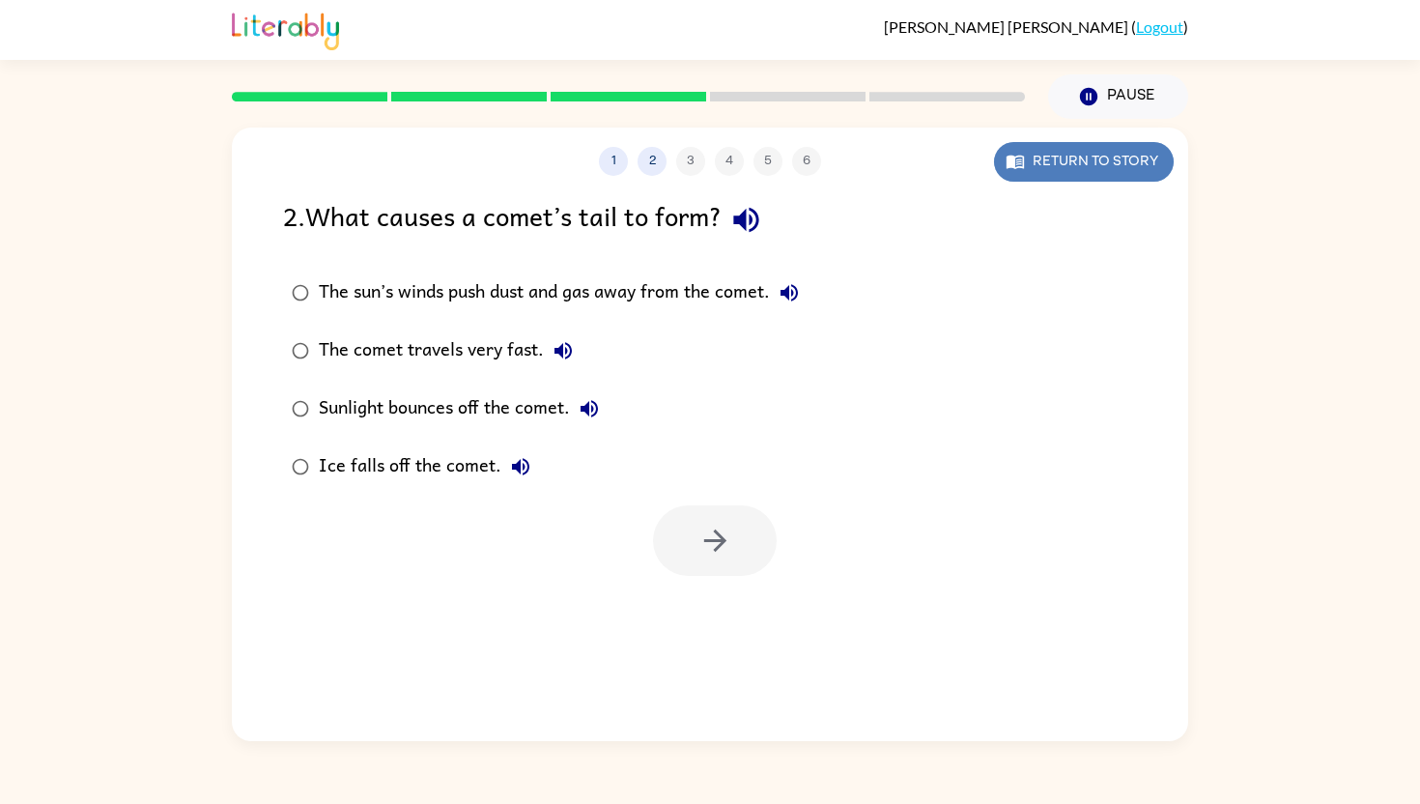
click at [1111, 157] on button "Return to story" at bounding box center [1084, 162] width 180 height 40
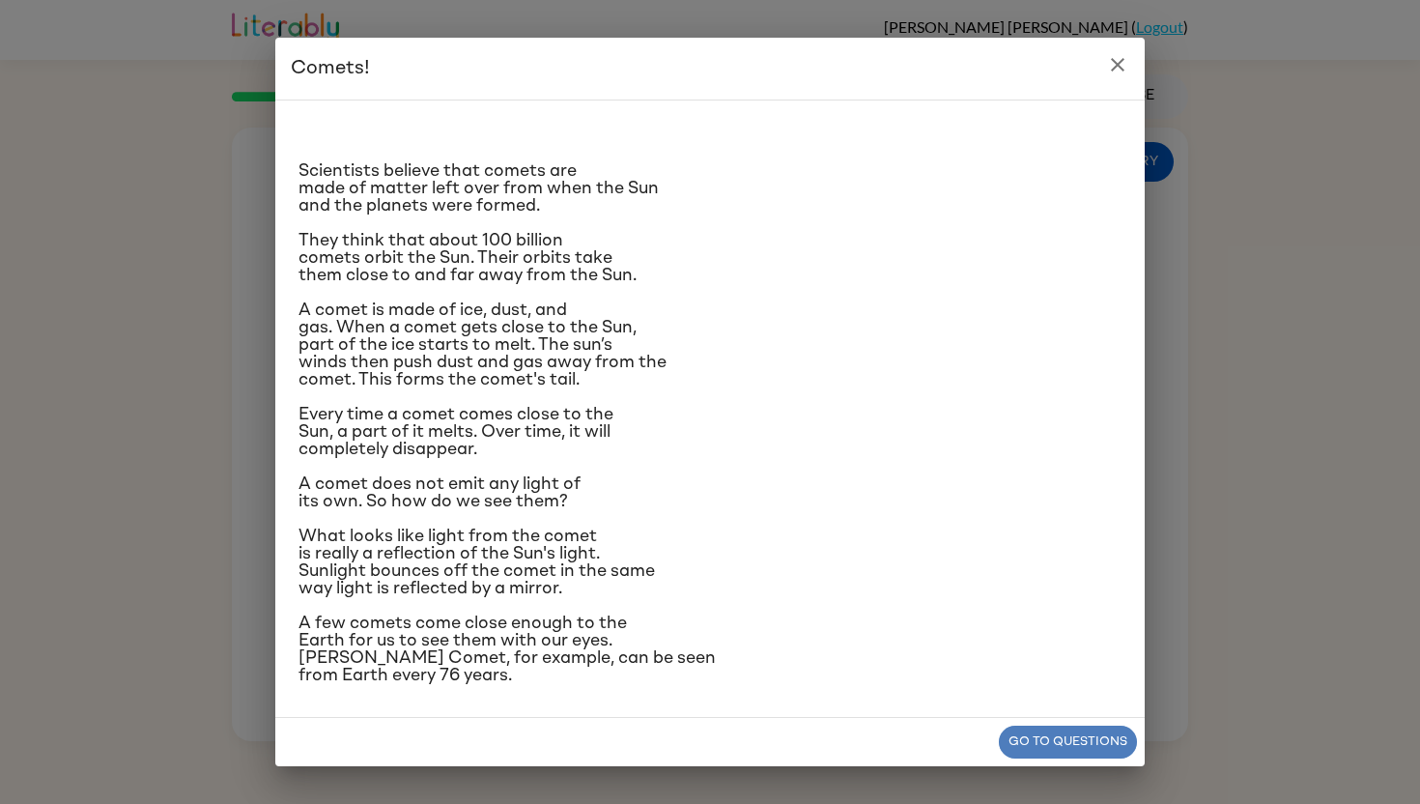
click at [1045, 752] on button "Go to questions" at bounding box center [1068, 742] width 138 height 34
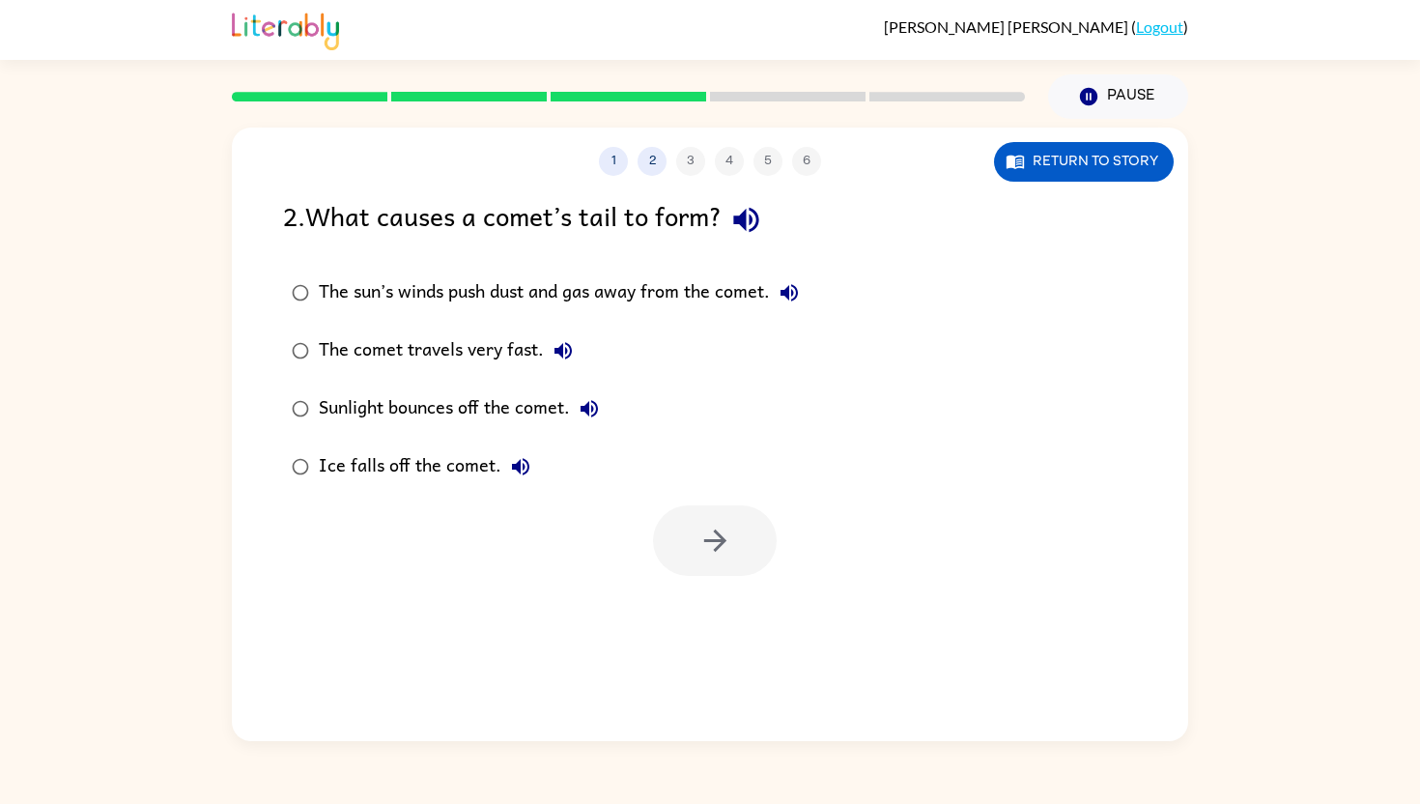
click at [477, 465] on div "Ice falls off the comet." at bounding box center [429, 466] width 221 height 39
click at [678, 528] on button "button" at bounding box center [715, 540] width 124 height 71
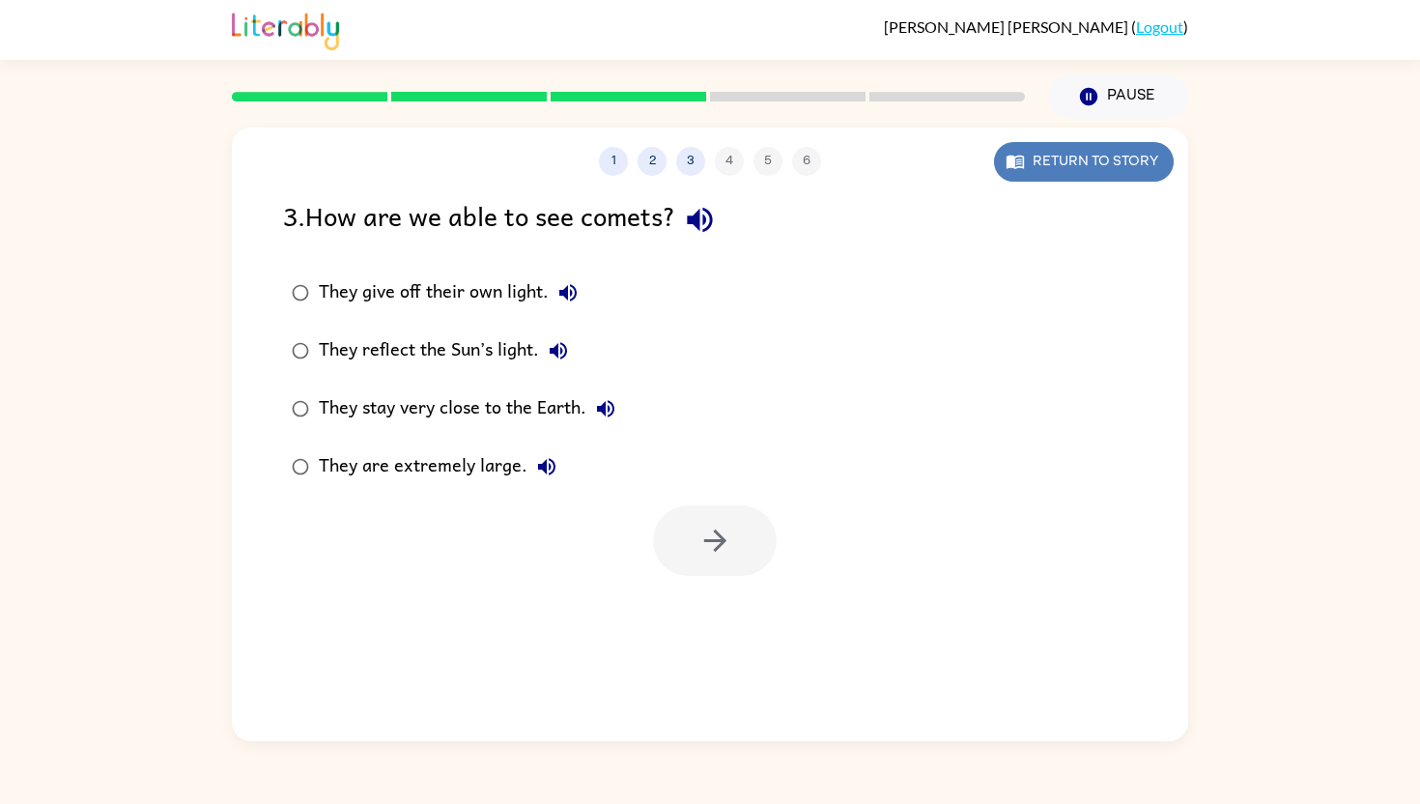
click at [1076, 145] on button "Return to story" at bounding box center [1084, 162] width 180 height 40
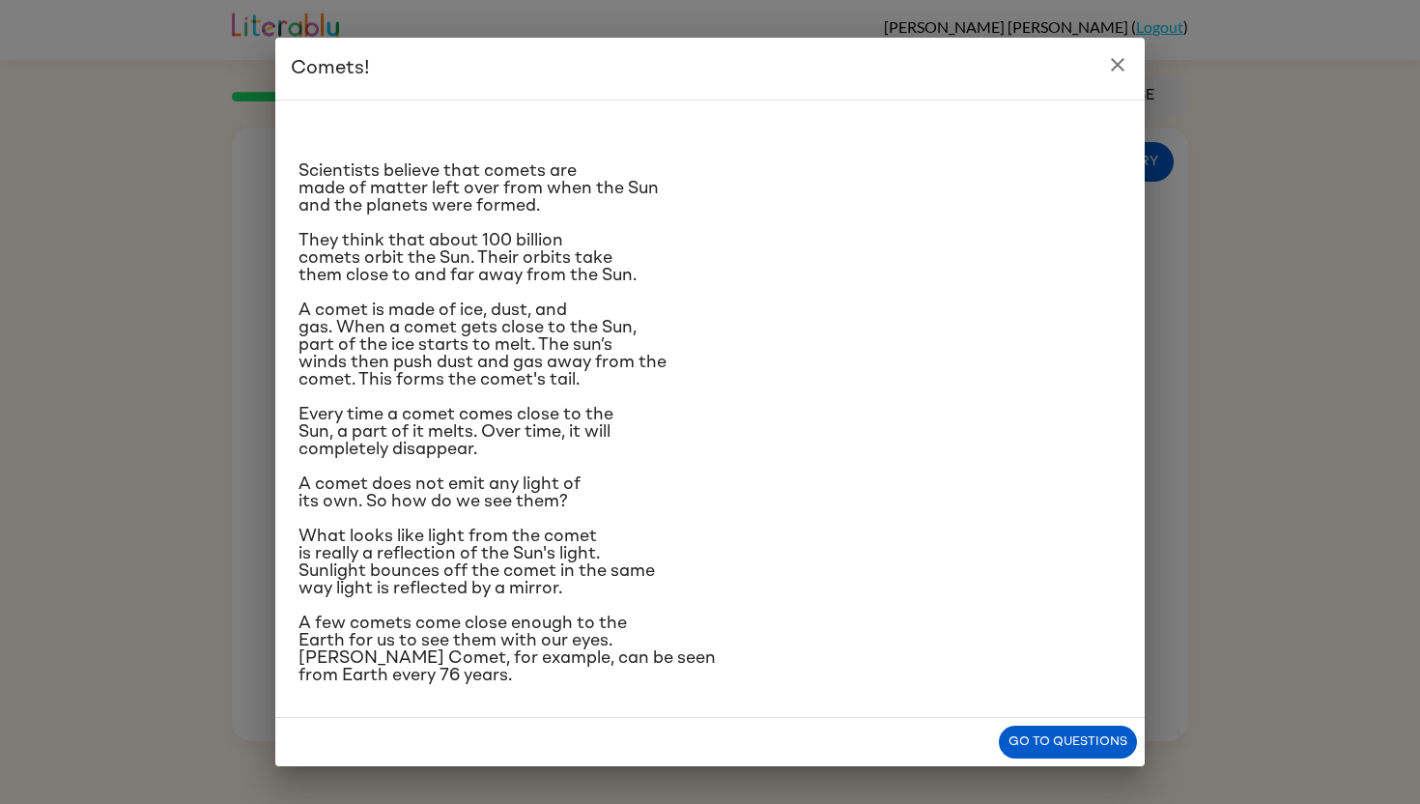
scroll to position [114, 0]
click at [1052, 742] on button "Go to questions" at bounding box center [1068, 742] width 138 height 34
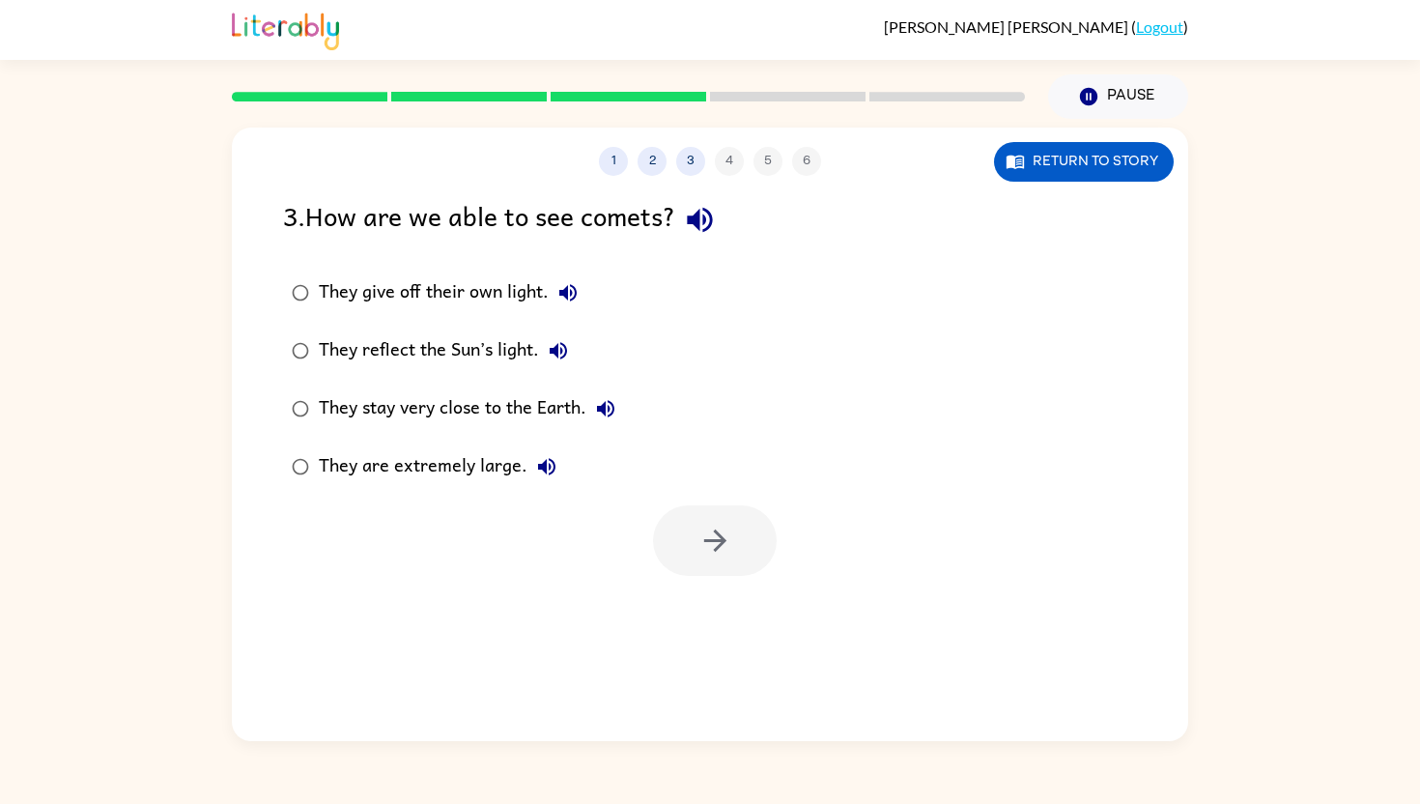
click at [403, 341] on div "They reflect the Sun’s light." at bounding box center [448, 350] width 259 height 39
click at [735, 542] on button "button" at bounding box center [715, 540] width 124 height 71
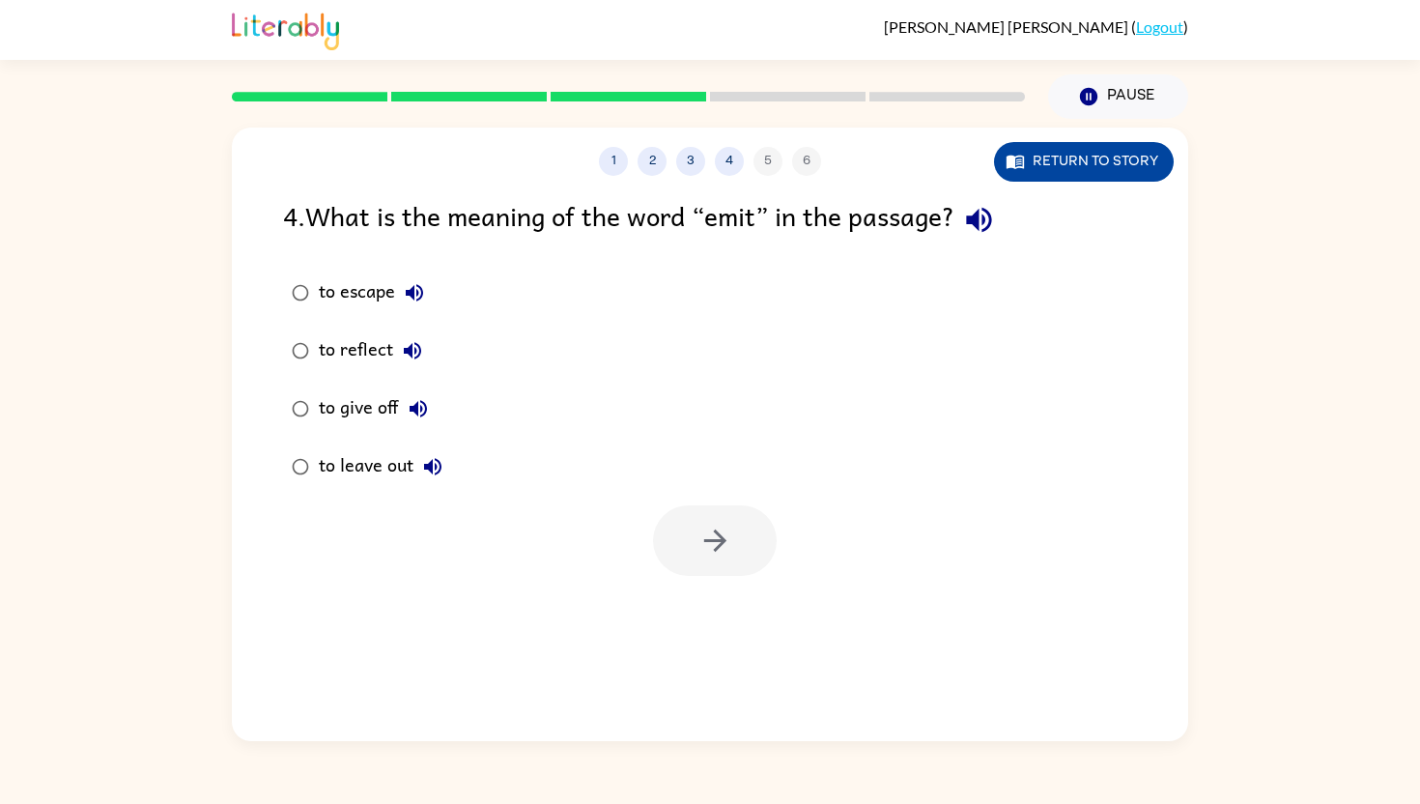
click at [1117, 156] on button "Return to story" at bounding box center [1084, 162] width 180 height 40
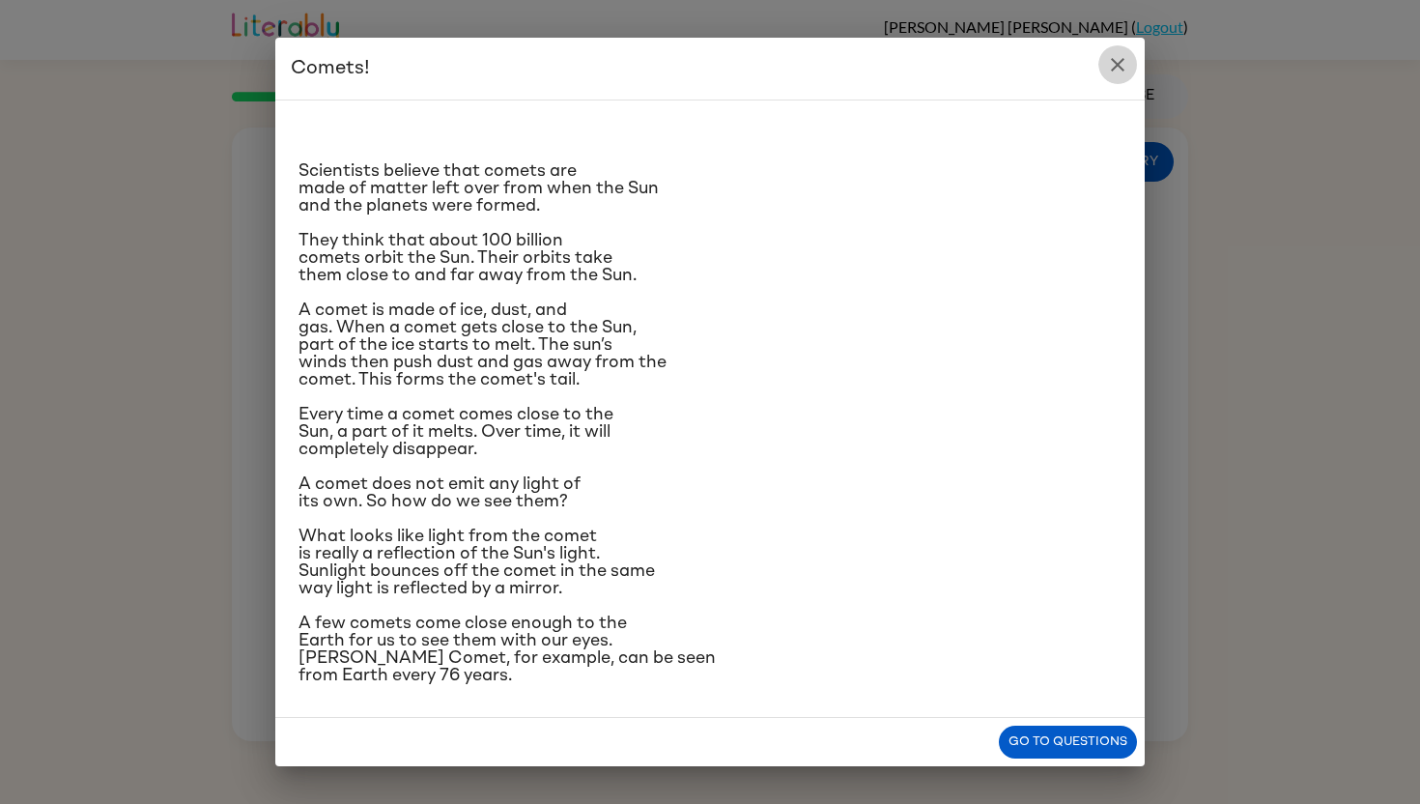
click at [1118, 53] on icon "close" at bounding box center [1117, 64] width 23 height 23
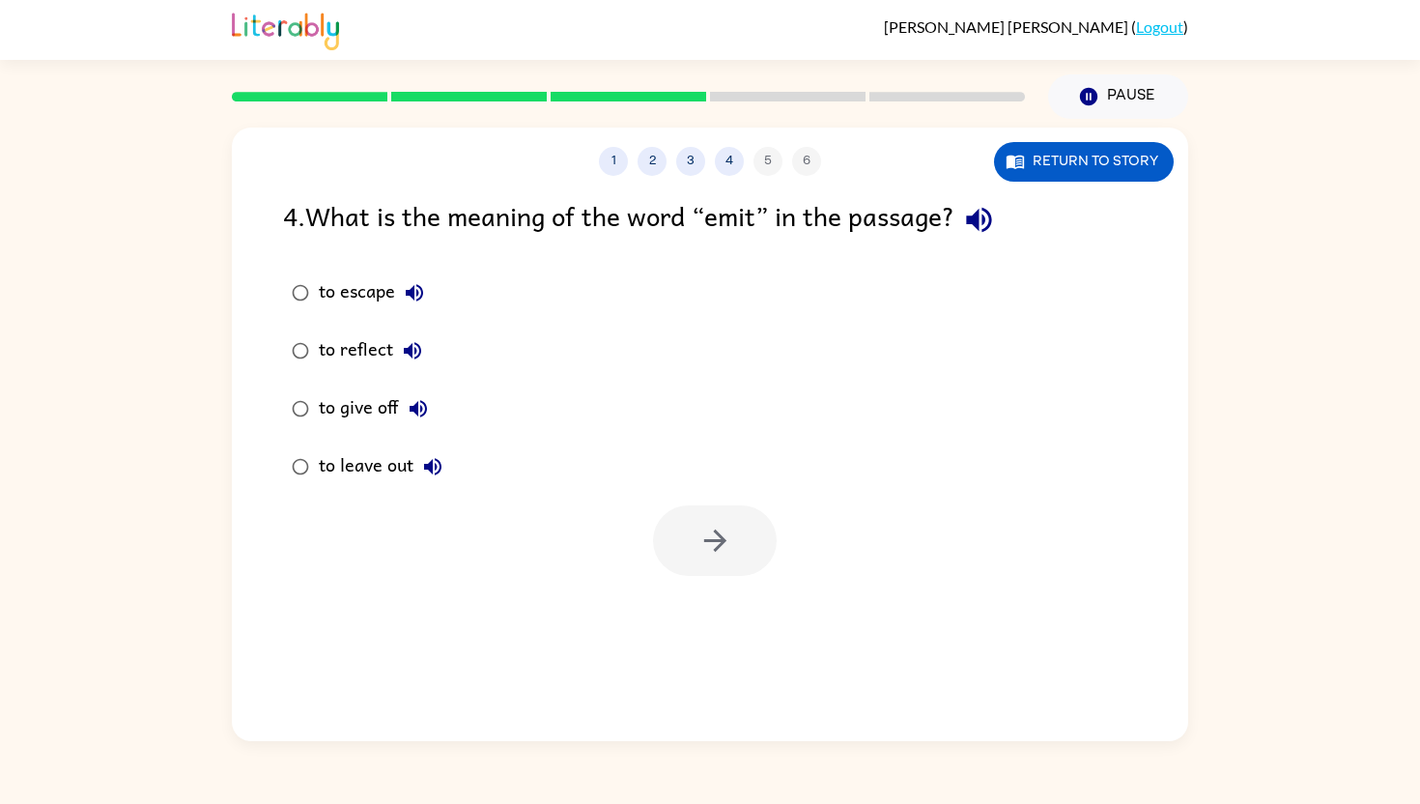
click at [382, 347] on div "to reflect" at bounding box center [375, 350] width 113 height 39
click at [714, 510] on button "button" at bounding box center [715, 540] width 124 height 71
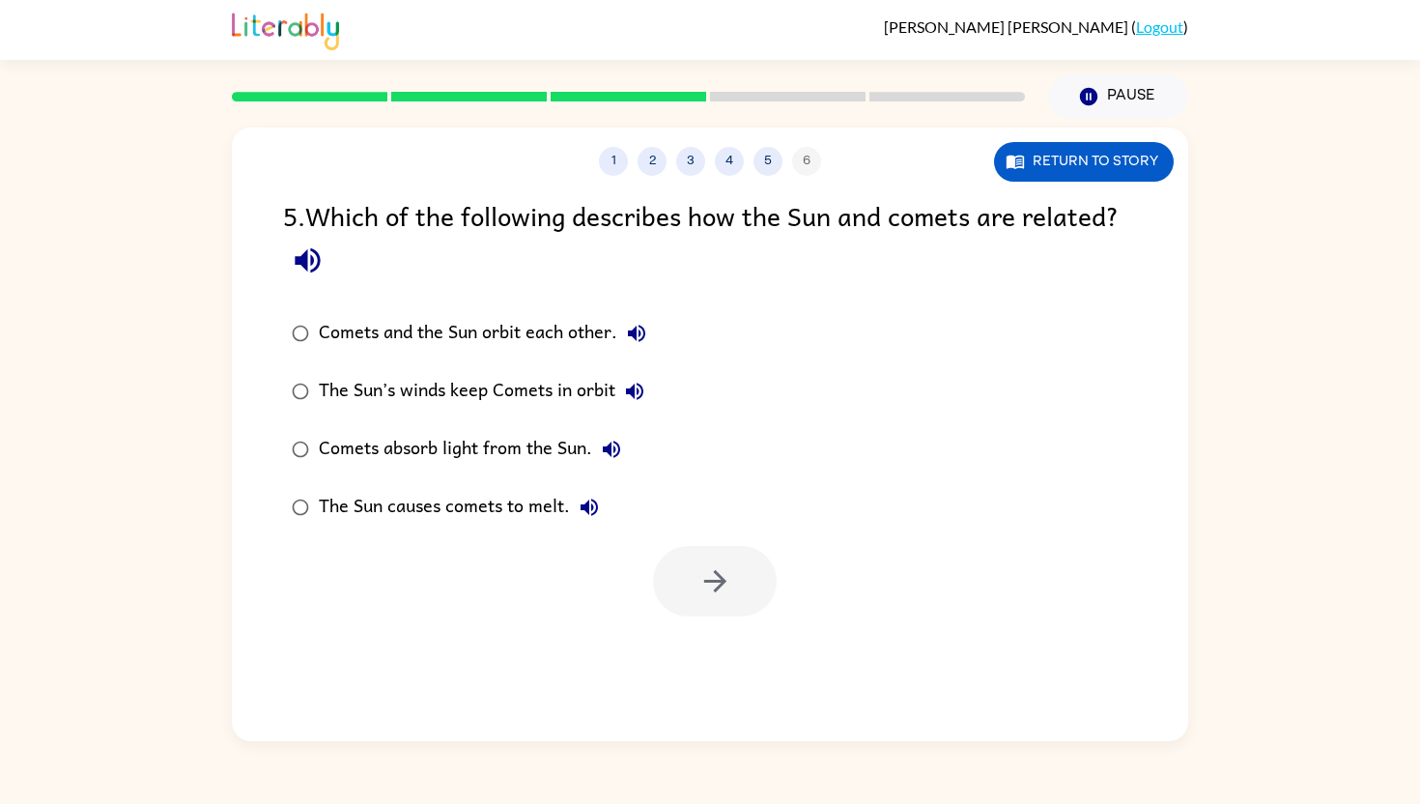
click at [503, 320] on div "Comets and the Sun orbit each other." at bounding box center [487, 333] width 337 height 39
click at [723, 564] on icon "button" at bounding box center [715, 581] width 34 height 34
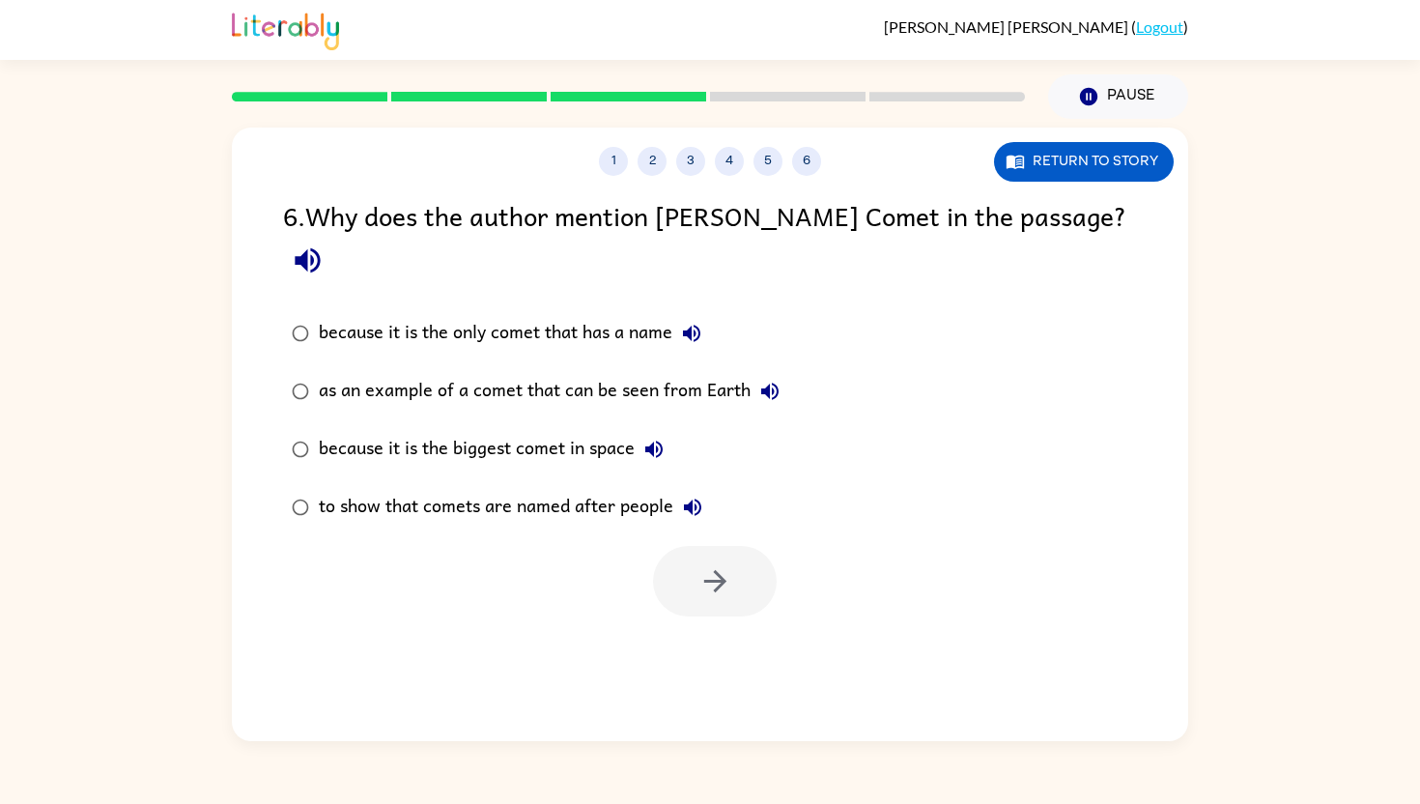
click at [692, 372] on div "as an example of a comet that can be seen from Earth" at bounding box center [554, 391] width 470 height 39
click at [731, 546] on button "button" at bounding box center [715, 581] width 124 height 71
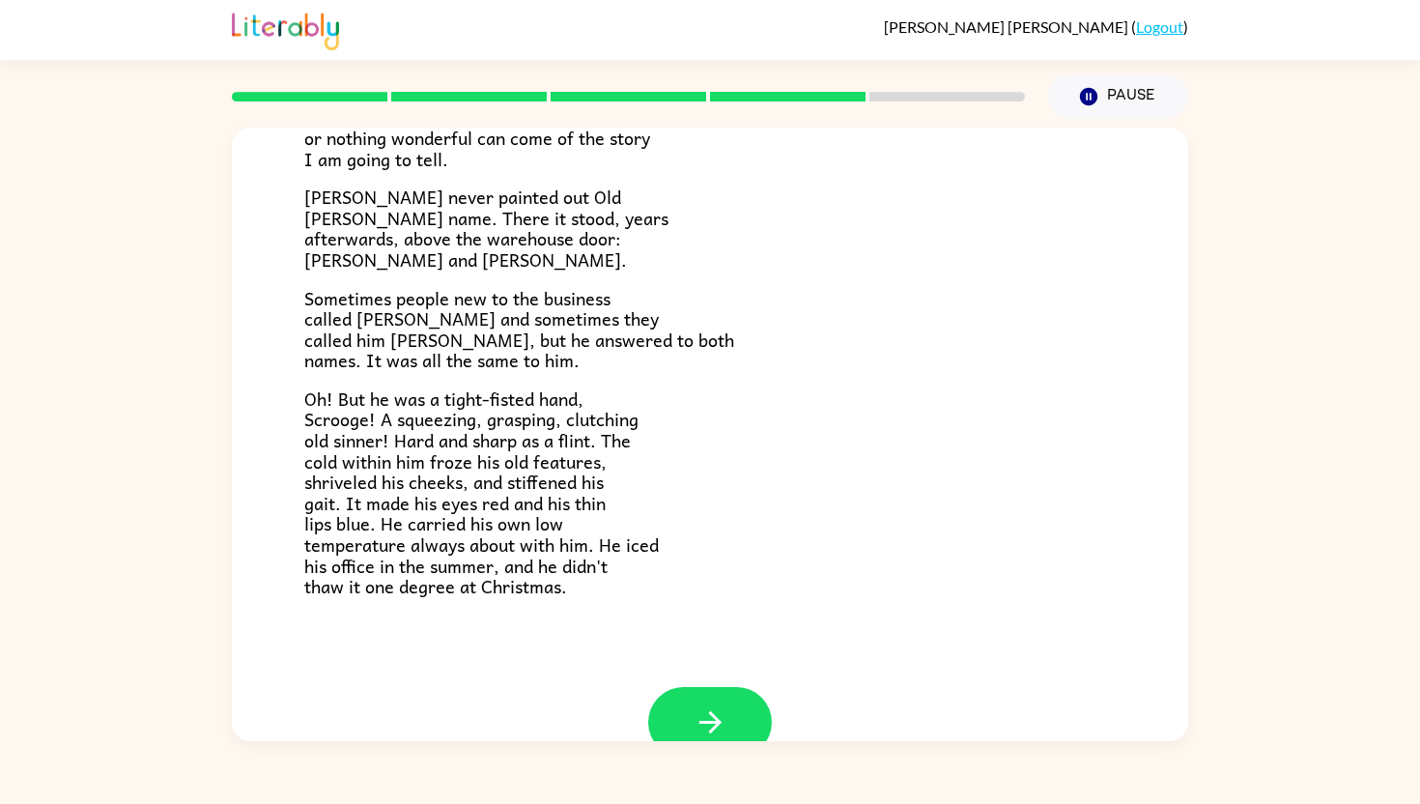
scroll to position [551, 0]
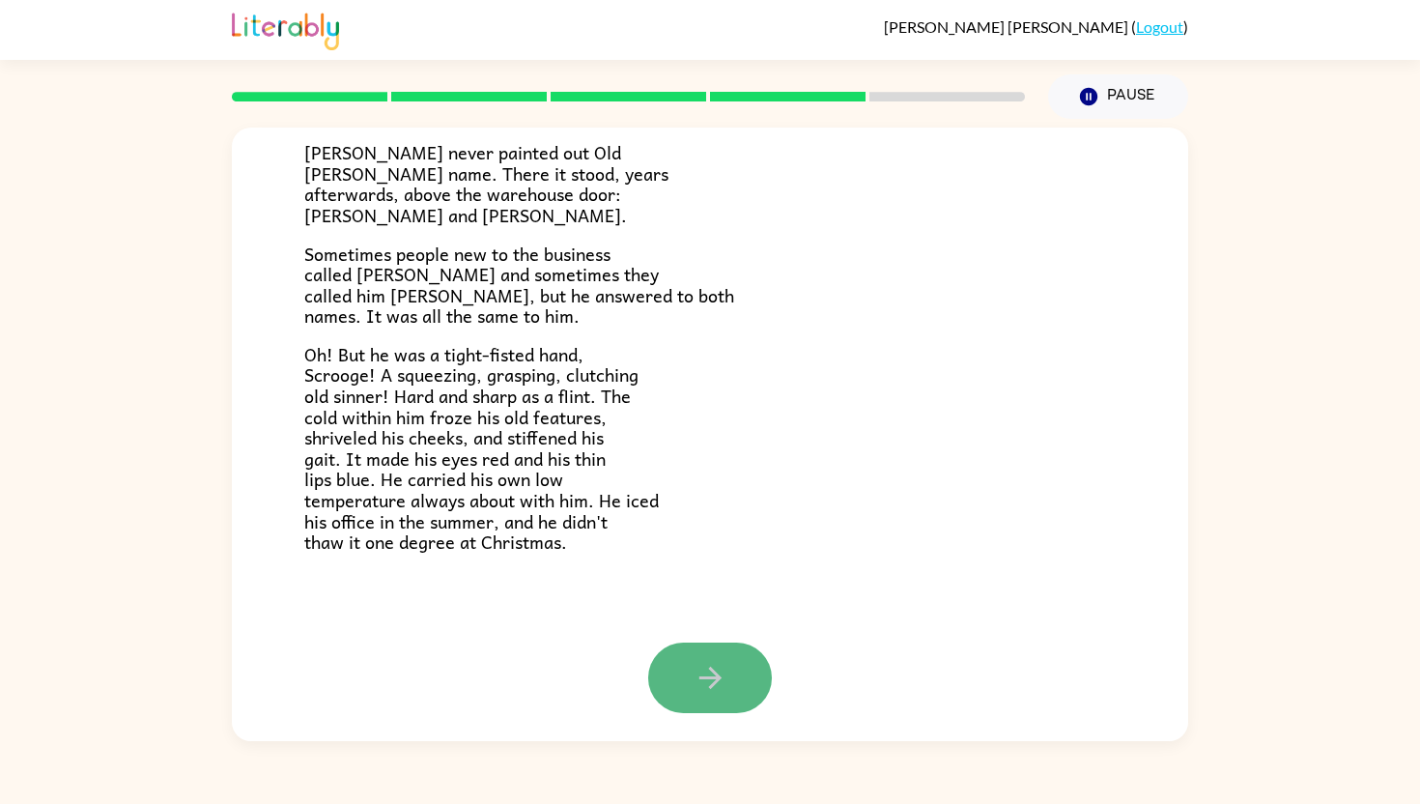
click at [713, 669] on icon "button" at bounding box center [709, 678] width 22 height 22
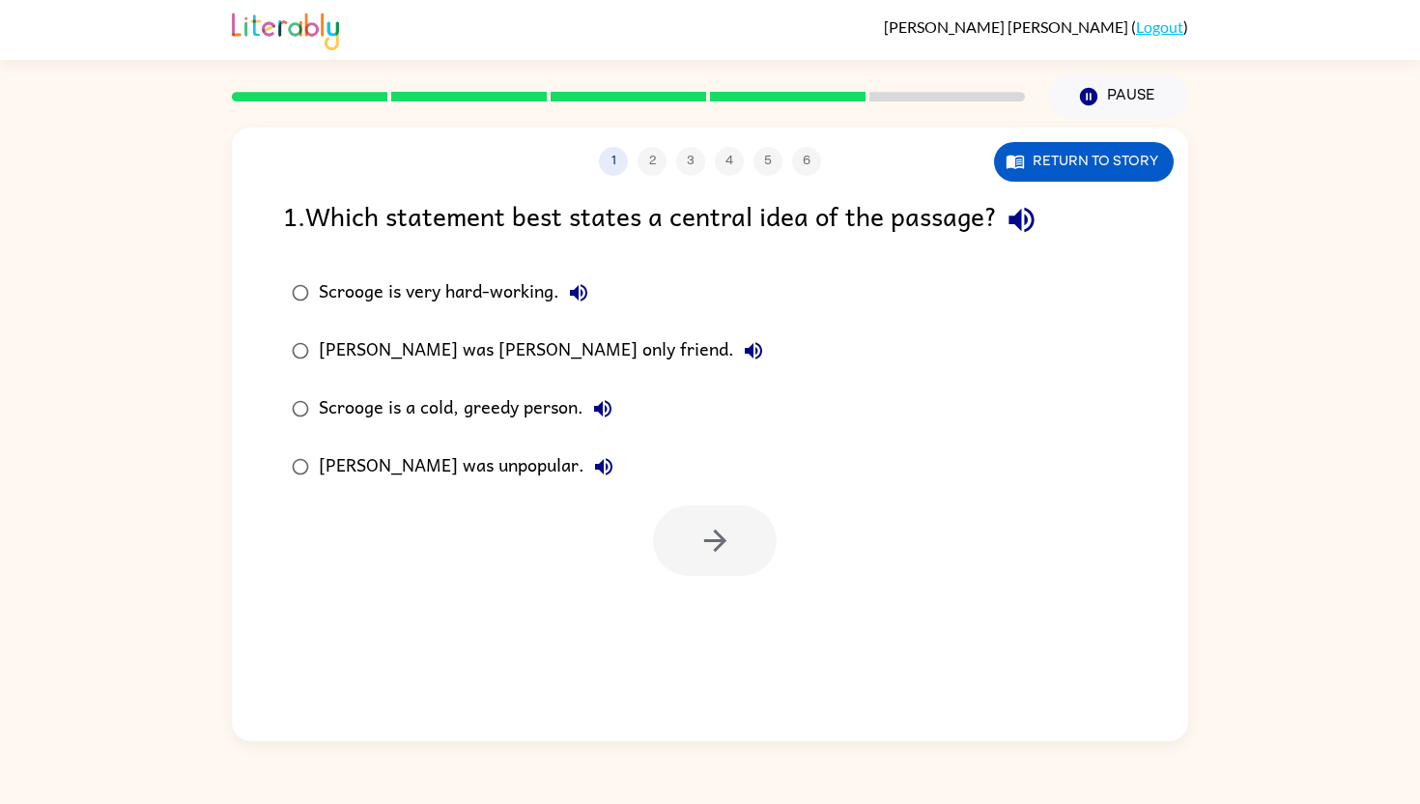
click at [526, 339] on div "[PERSON_NAME] was [PERSON_NAME] only friend." at bounding box center [546, 350] width 454 height 39
click at [716, 541] on icon "button" at bounding box center [714, 540] width 22 height 22
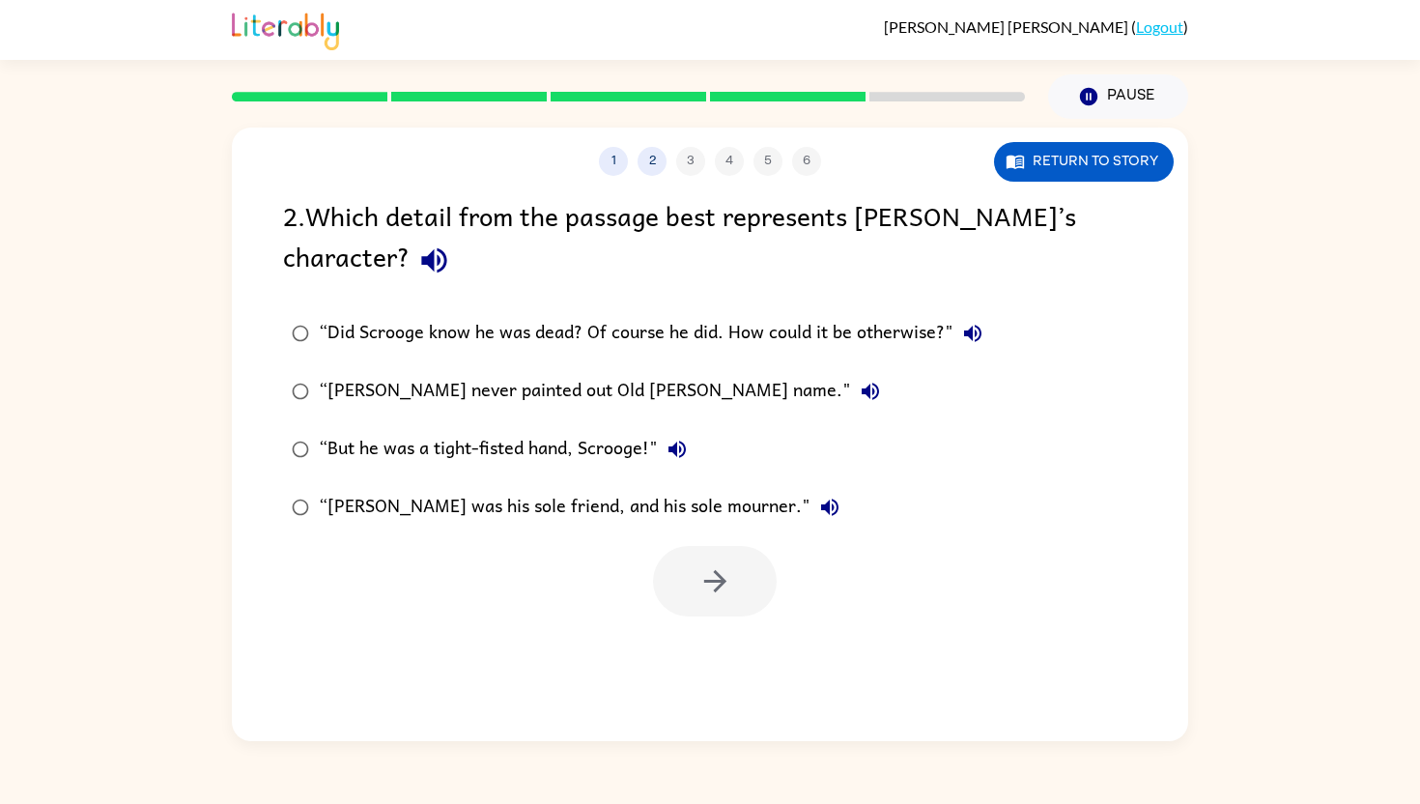
click at [620, 442] on div "“But he was a tight-fisted hand, Scrooge!"" at bounding box center [508, 449] width 378 height 39
click at [700, 567] on icon "button" at bounding box center [715, 581] width 34 height 34
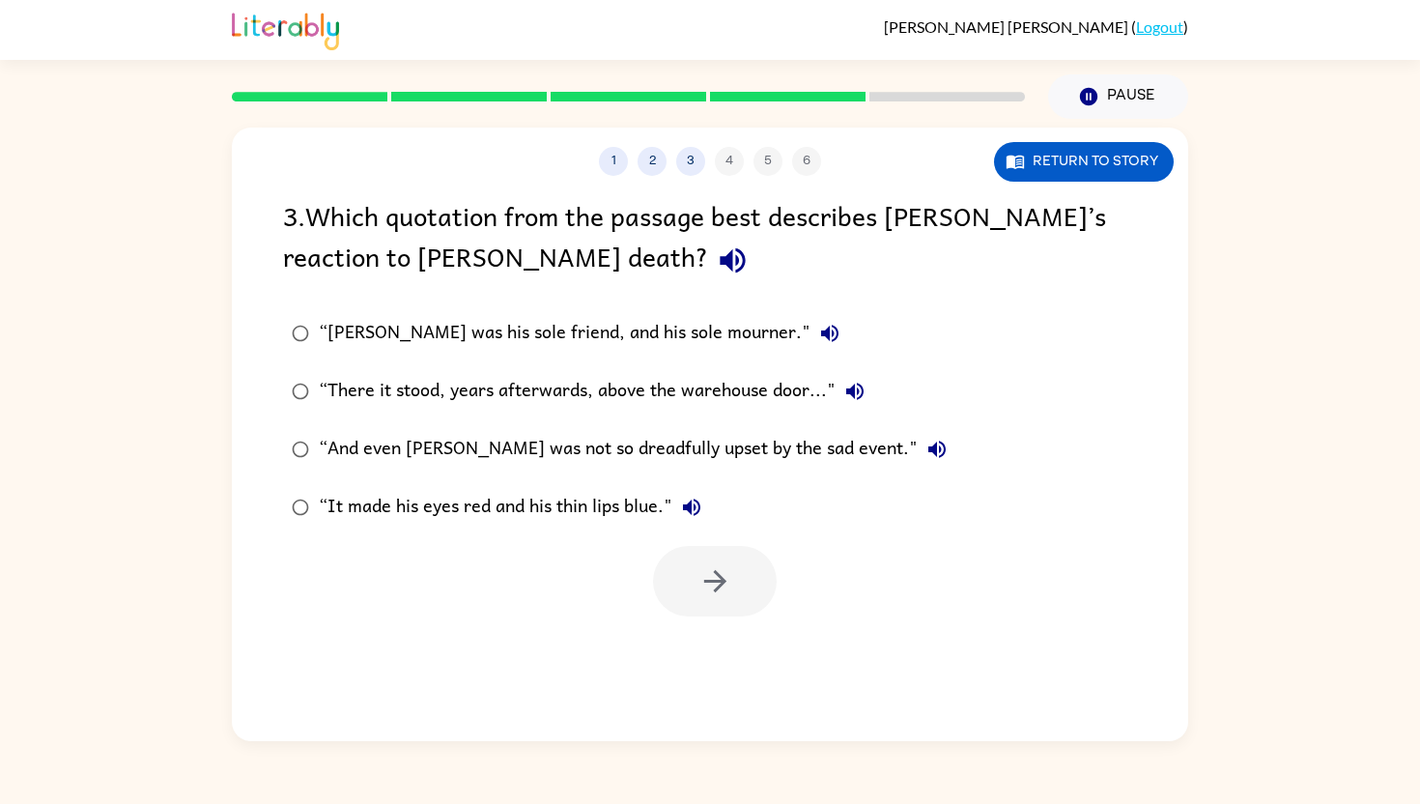
click at [695, 441] on div "“And even [PERSON_NAME] was not so dreadfully upset by the sad event."" at bounding box center [638, 449] width 638 height 39
click at [714, 571] on icon "button" at bounding box center [714, 581] width 22 height 22
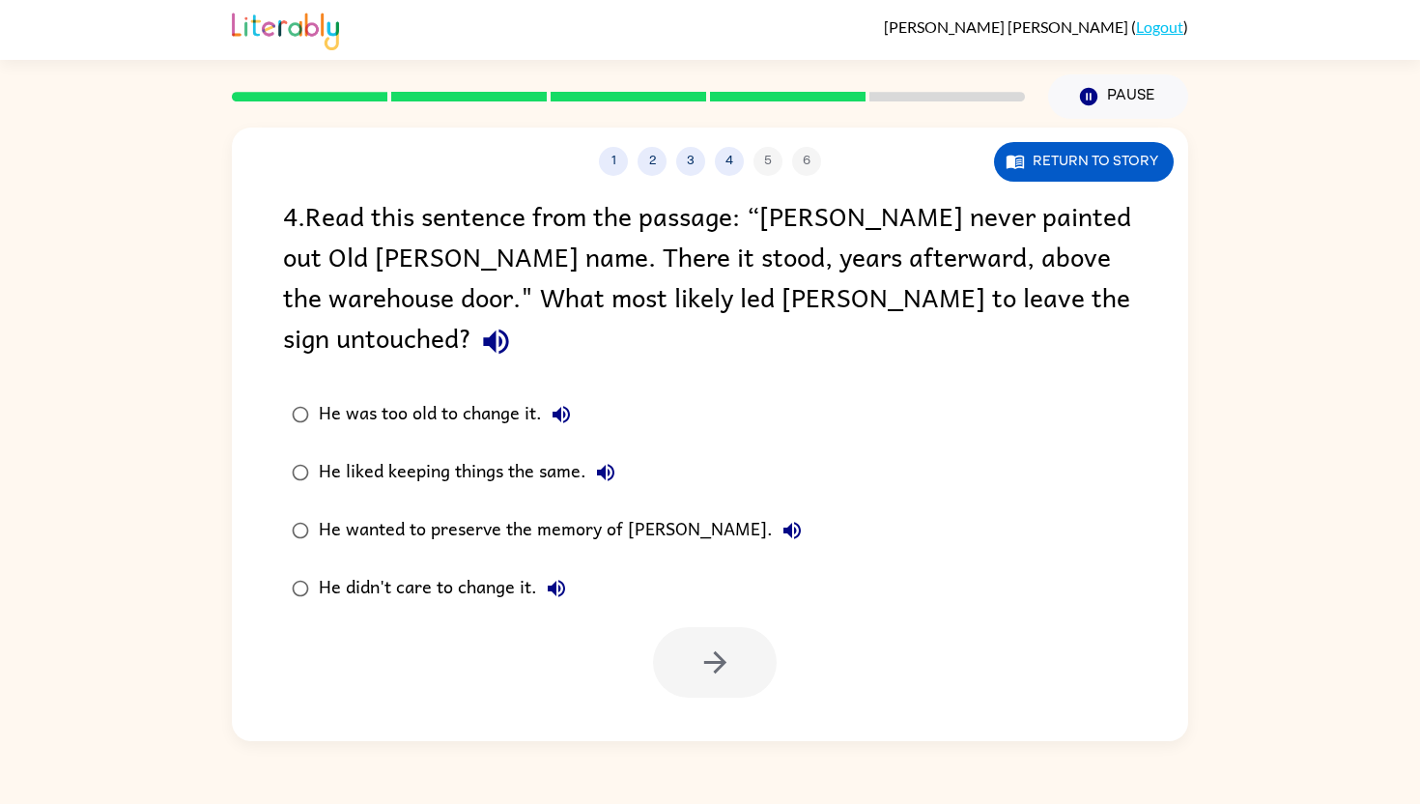
click at [517, 569] on div "He didn't care to change it." at bounding box center [447, 588] width 257 height 39
click at [554, 453] on div "He liked keeping things the same." at bounding box center [472, 472] width 306 height 39
click at [716, 651] on icon "button" at bounding box center [714, 662] width 22 height 22
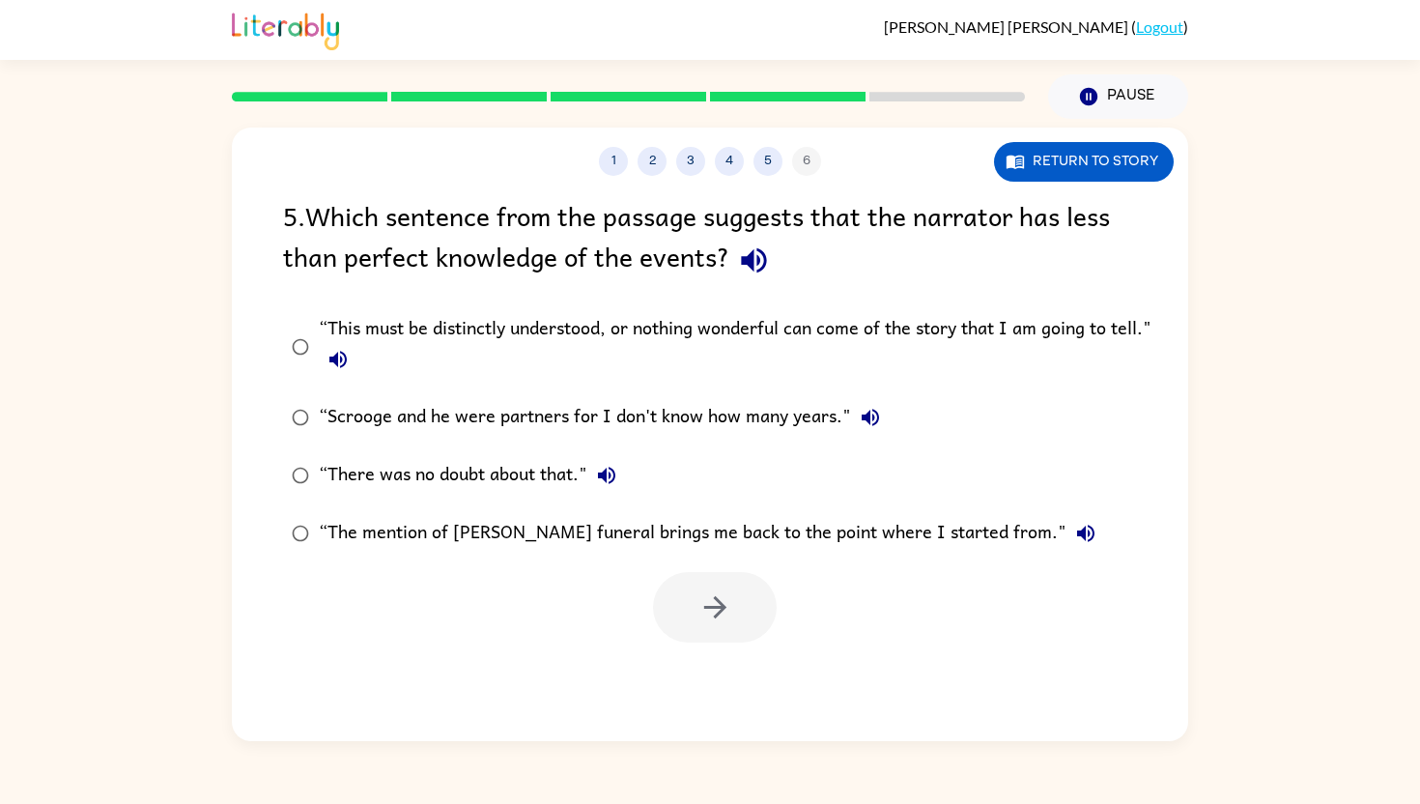
click at [692, 403] on div "“Scrooge and he were partners for I don't know how many years."" at bounding box center [604, 417] width 571 height 39
click at [710, 594] on icon "button" at bounding box center [715, 607] width 34 height 34
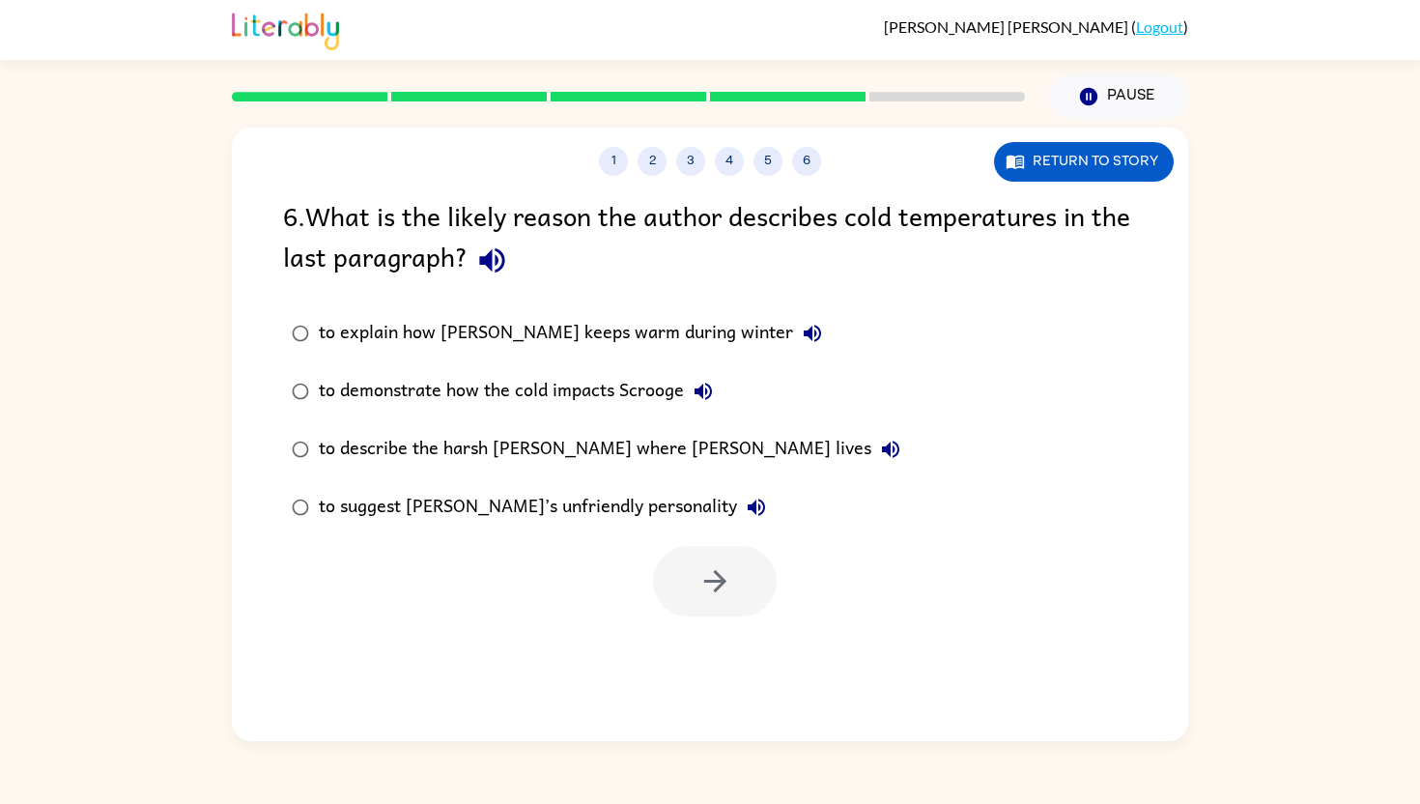
click at [583, 388] on div "to demonstrate how the cold impacts Scrooge" at bounding box center [521, 391] width 404 height 39
click at [718, 579] on icon "button" at bounding box center [714, 581] width 22 height 22
